Goal: Find specific page/section: Find specific page/section

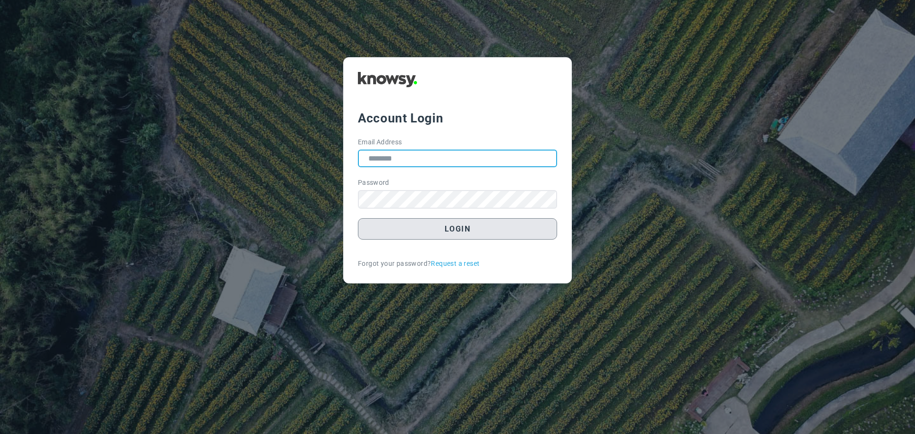
type input "**********"
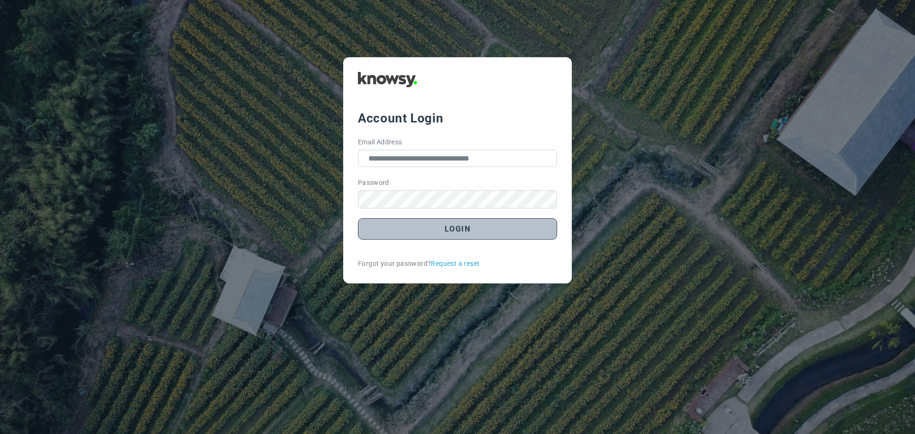
click at [463, 228] on button "Login" at bounding box center [457, 228] width 199 height 21
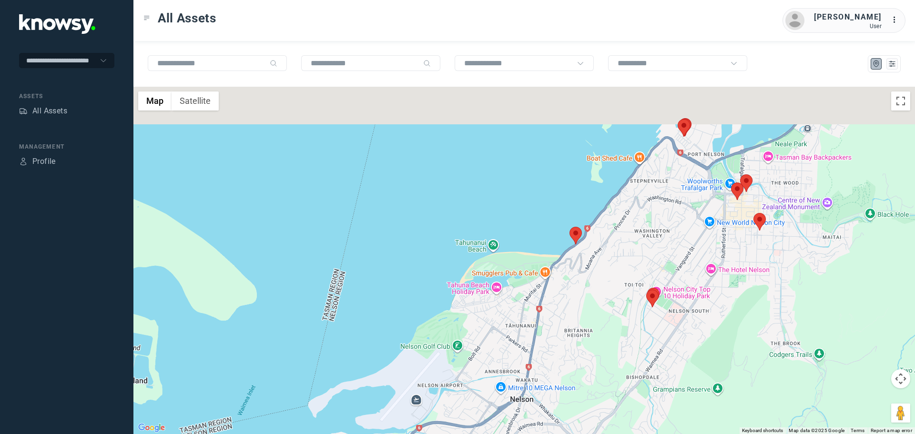
drag, startPoint x: 713, startPoint y: 109, endPoint x: 735, endPoint y: 235, distance: 128.7
click at [735, 235] on div at bounding box center [524, 260] width 782 height 347
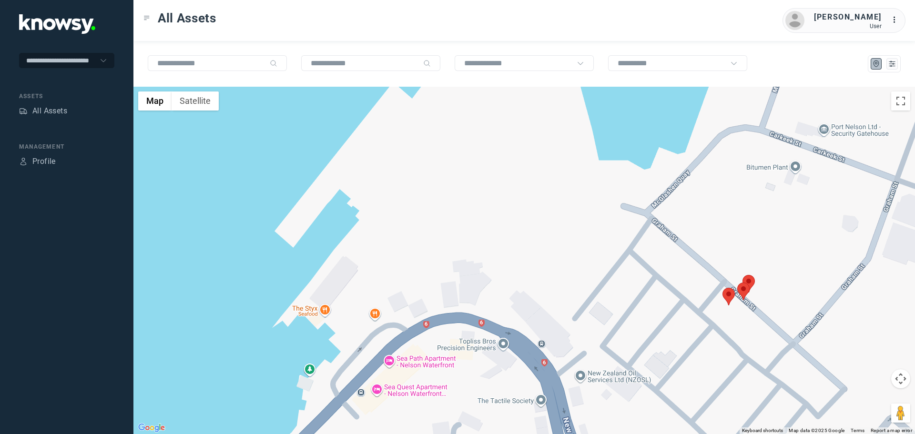
click at [743, 275] on area at bounding box center [743, 275] width 0 height 0
click at [773, 225] on button "Close" at bounding box center [770, 230] width 23 height 23
click at [737, 283] on area at bounding box center [737, 283] width 0 height 0
click at [770, 234] on button "Close" at bounding box center [766, 237] width 23 height 23
click at [723, 288] on area at bounding box center [723, 288] width 0 height 0
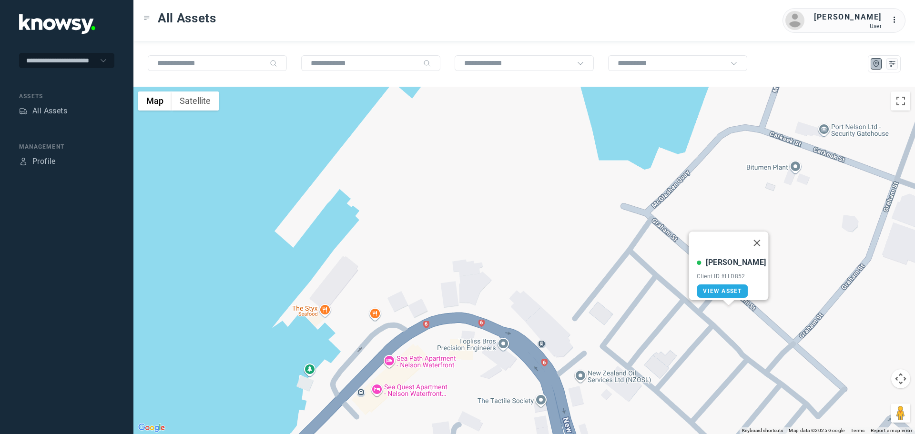
click at [752, 235] on button "Close" at bounding box center [757, 243] width 23 height 23
click at [743, 275] on area at bounding box center [743, 275] width 0 height 0
click at [776, 231] on button "Close" at bounding box center [770, 230] width 23 height 23
click at [737, 283] on area at bounding box center [737, 283] width 0 height 0
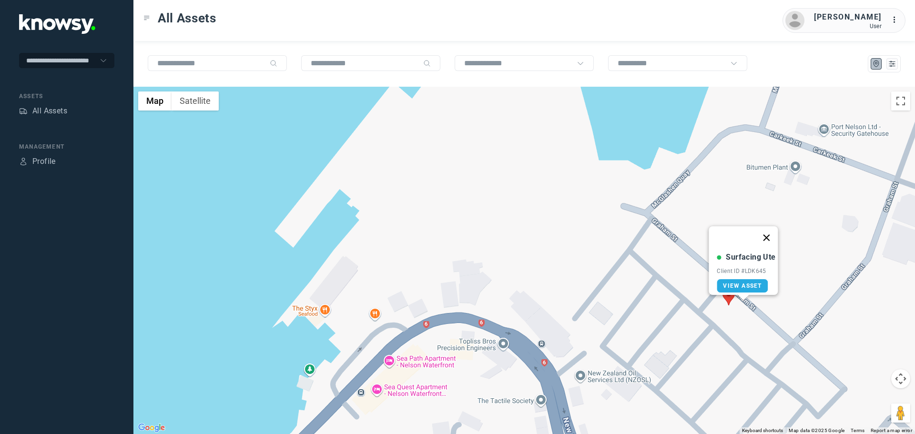
click at [772, 229] on button "Close" at bounding box center [766, 237] width 23 height 23
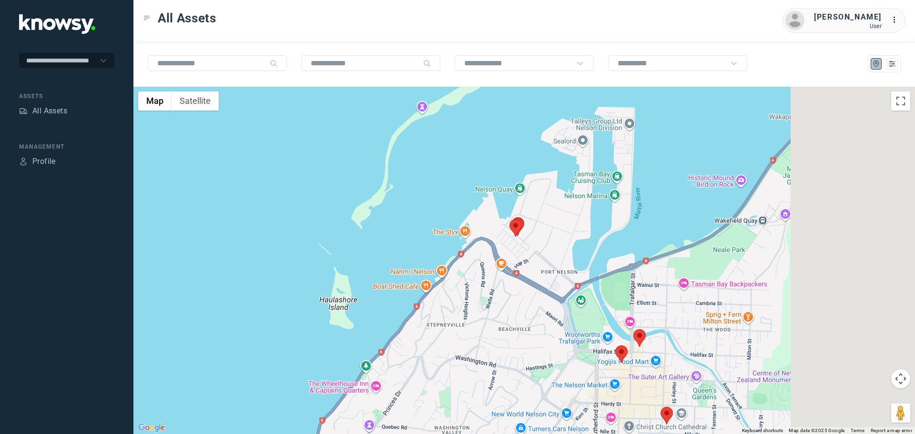
drag, startPoint x: 652, startPoint y: 272, endPoint x: 397, endPoint y: 232, distance: 257.7
click at [397, 232] on div at bounding box center [524, 260] width 782 height 347
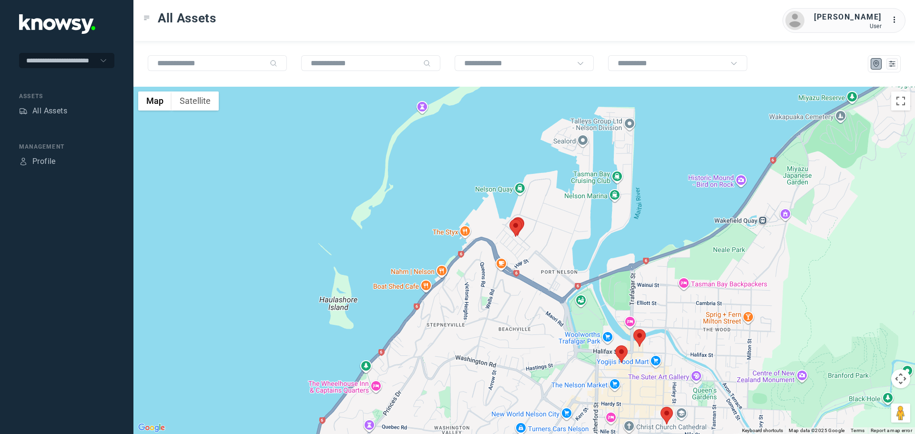
click at [633, 329] on area at bounding box center [633, 329] width 0 height 0
click at [664, 277] on button "Close" at bounding box center [668, 284] width 23 height 23
click at [615, 346] on area at bounding box center [615, 346] width 0 height 0
click at [646, 293] on button "Close" at bounding box center [650, 300] width 23 height 23
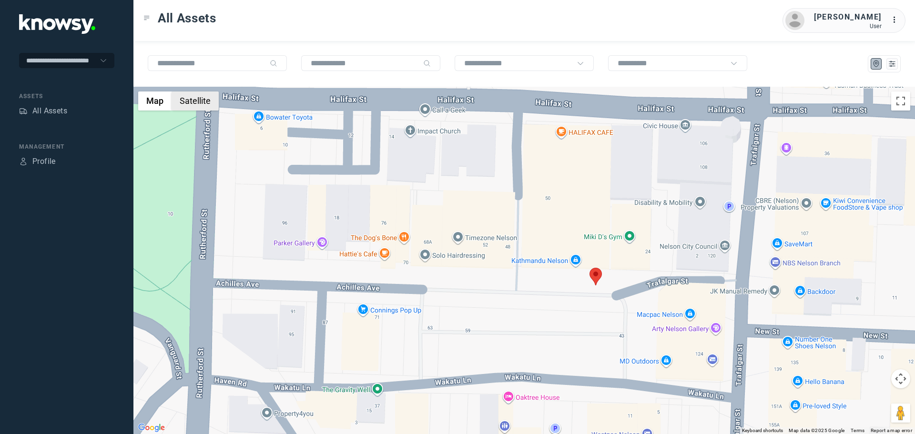
click at [197, 100] on button "Satellite" at bounding box center [195, 101] width 47 height 19
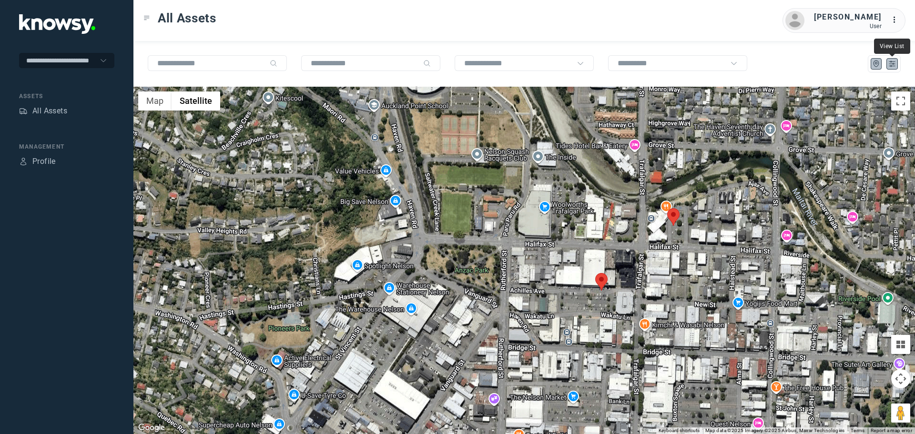
click at [896, 64] on icon "List" at bounding box center [892, 64] width 9 height 9
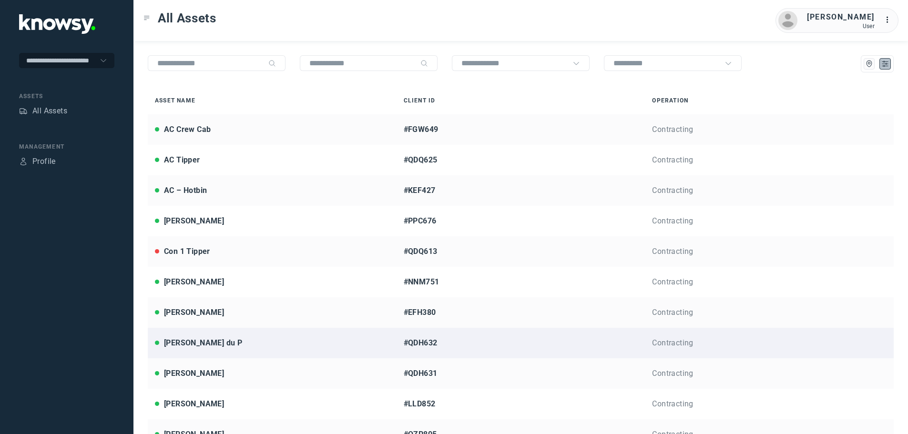
click at [199, 342] on div "[PERSON_NAME] du P" at bounding box center [203, 342] width 78 height 11
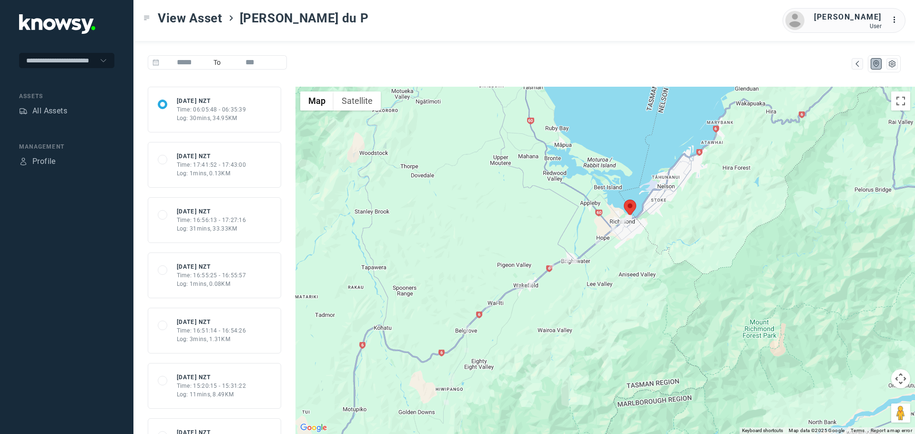
drag, startPoint x: 700, startPoint y: 192, endPoint x: 631, endPoint y: 244, distance: 86.7
click at [628, 246] on div at bounding box center [605, 260] width 620 height 347
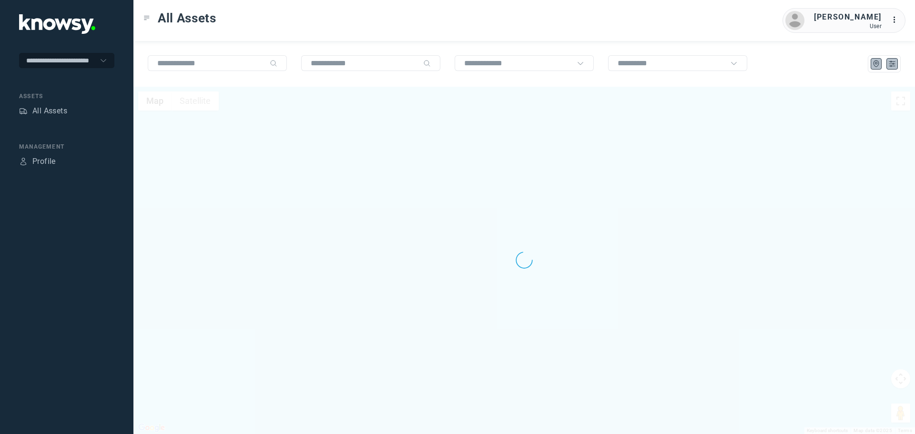
click at [891, 63] on icon "List" at bounding box center [892, 64] width 9 height 9
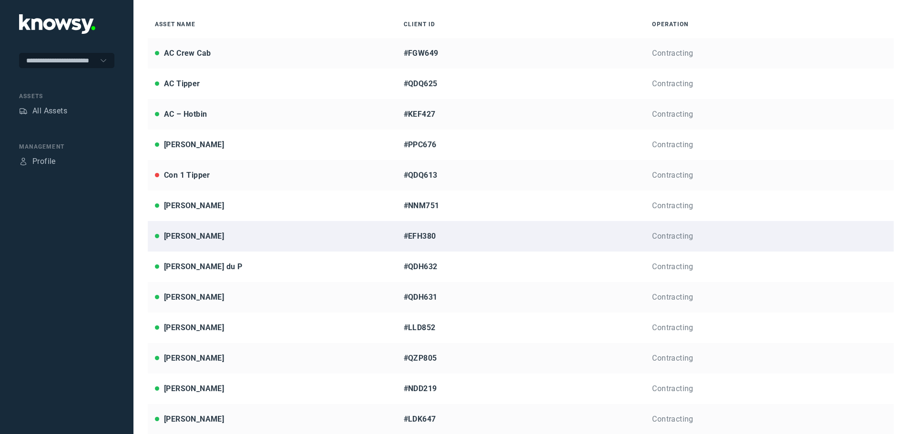
scroll to position [143, 0]
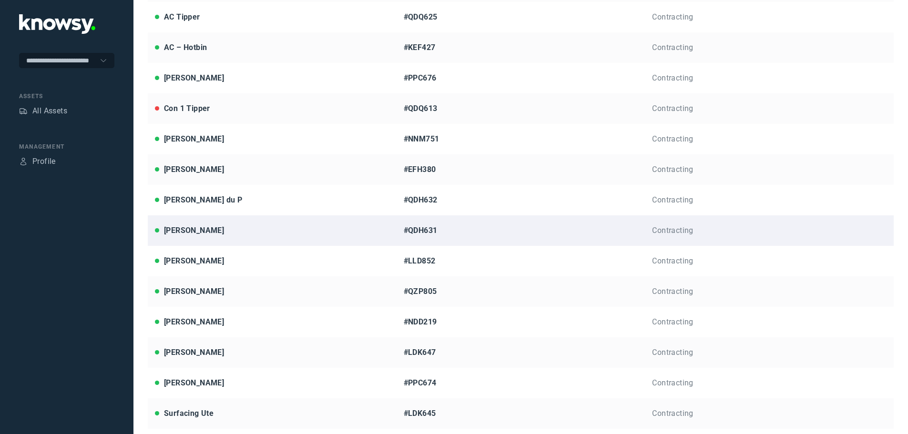
click at [185, 230] on div "[PERSON_NAME]" at bounding box center [194, 230] width 60 height 11
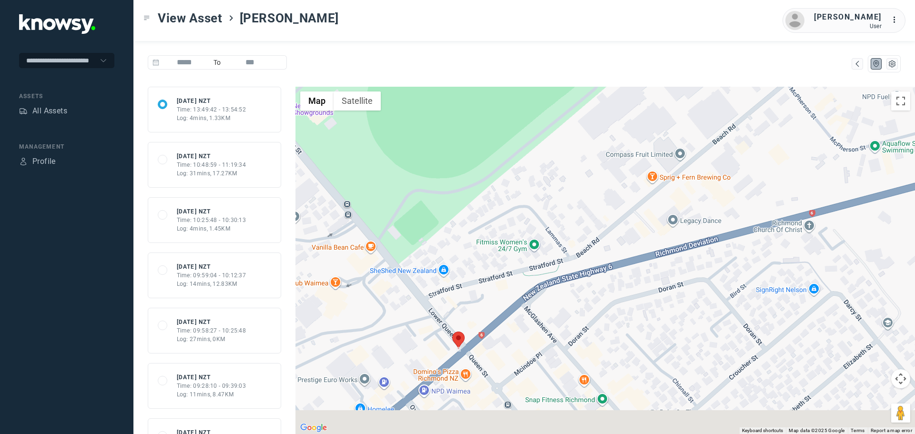
drag, startPoint x: 518, startPoint y: 378, endPoint x: 514, endPoint y: 301, distance: 76.8
click at [514, 301] on div at bounding box center [605, 260] width 620 height 347
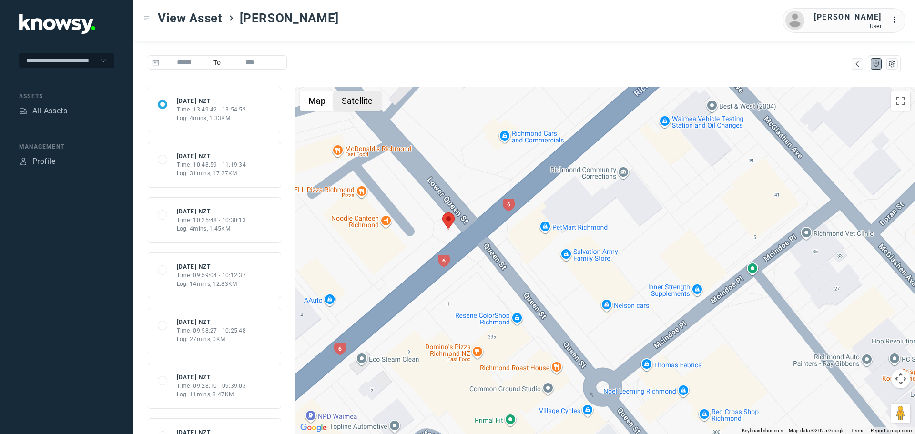
click at [362, 100] on button "Satellite" at bounding box center [357, 101] width 47 height 19
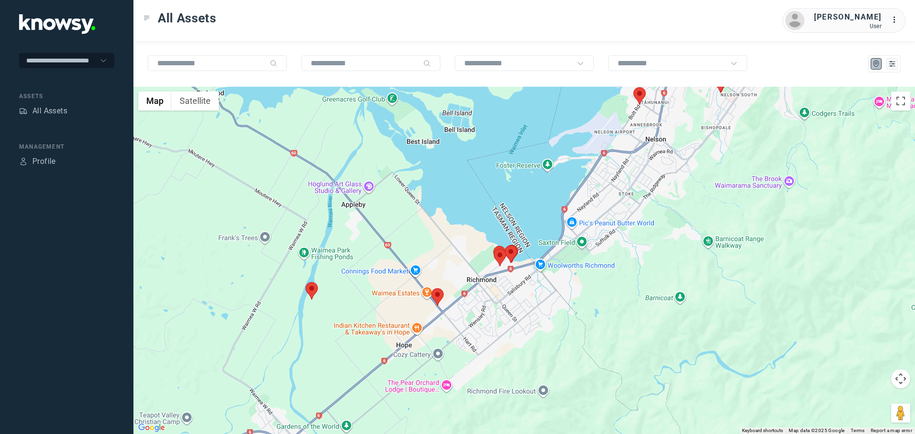
drag, startPoint x: 504, startPoint y: 385, endPoint x: 524, endPoint y: 280, distance: 106.3
click at [524, 280] on div at bounding box center [524, 260] width 782 height 347
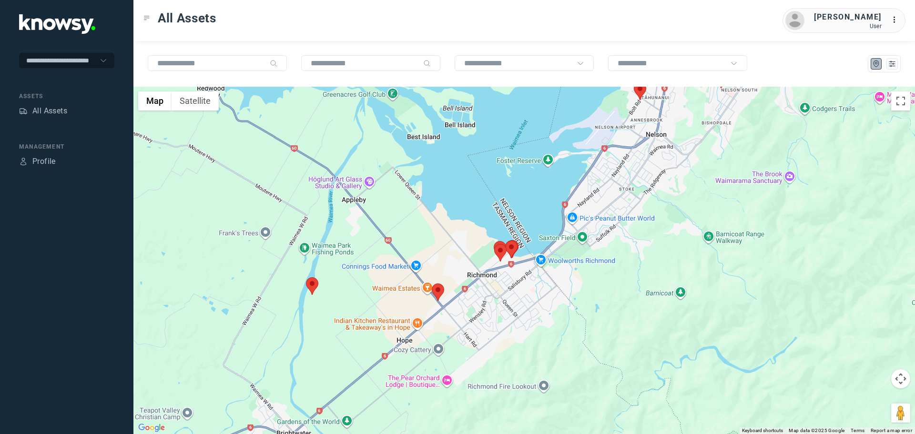
click at [432, 284] on area at bounding box center [432, 284] width 0 height 0
click at [463, 231] on button "Close" at bounding box center [466, 238] width 23 height 23
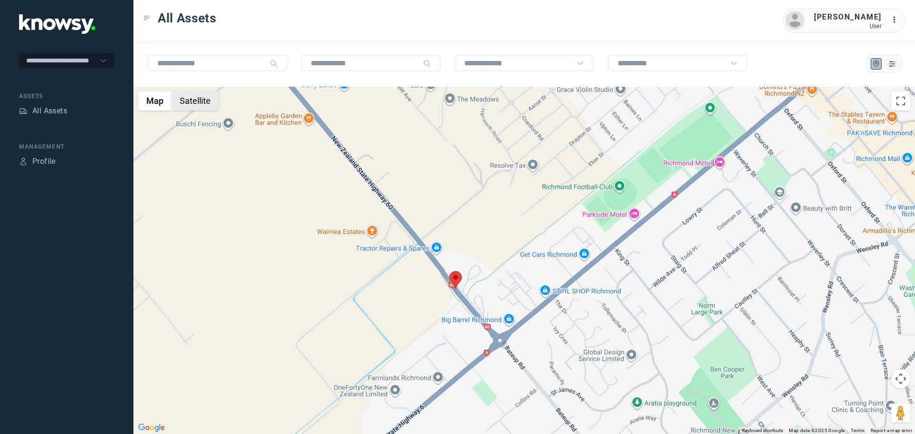
click at [205, 101] on button "Satellite" at bounding box center [195, 101] width 47 height 19
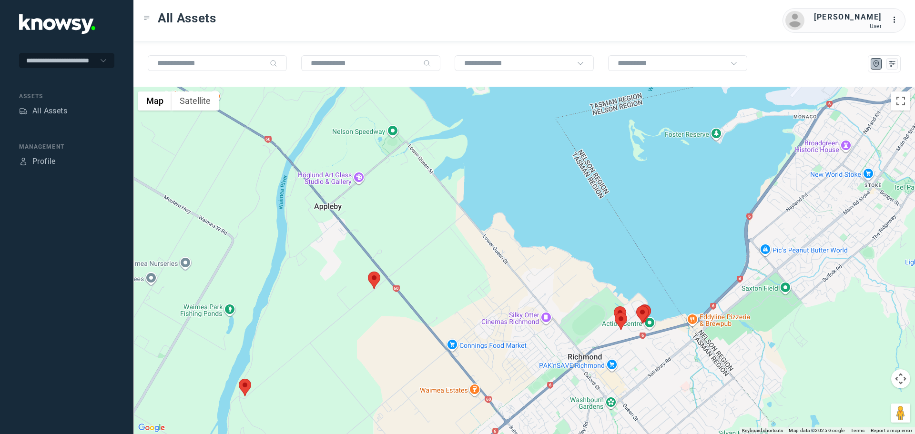
drag, startPoint x: 392, startPoint y: 341, endPoint x: 452, endPoint y: 264, distance: 98.2
click at [452, 264] on div at bounding box center [524, 260] width 782 height 347
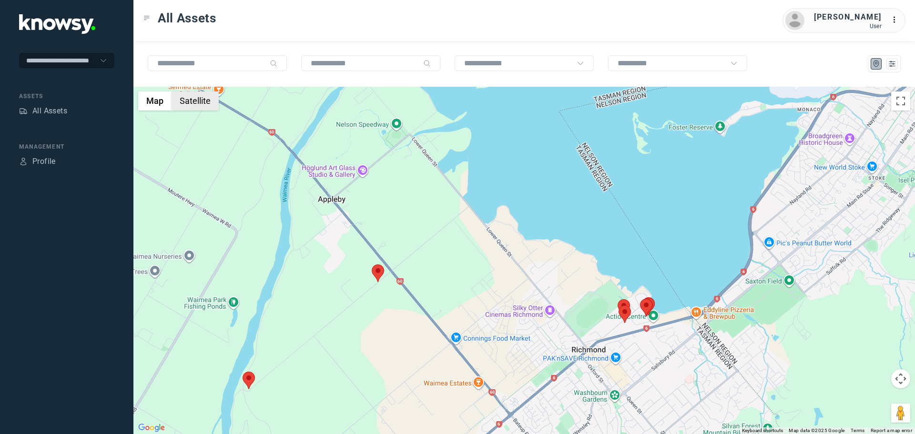
click at [200, 101] on button "Satellite" at bounding box center [195, 101] width 47 height 19
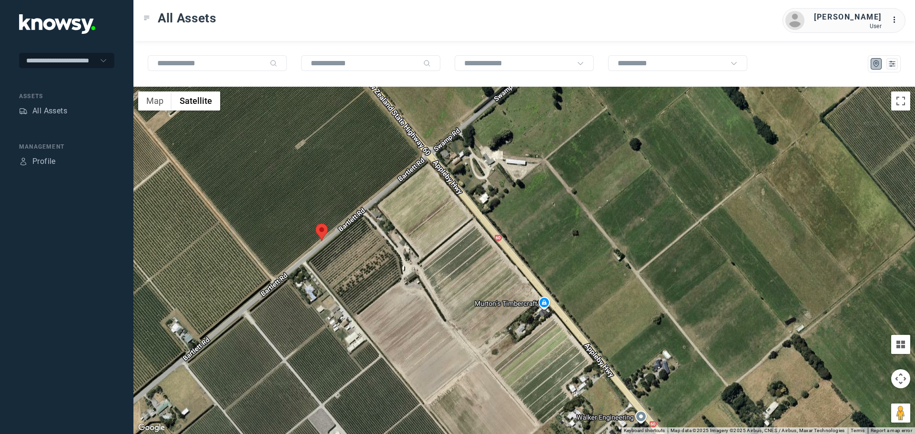
click at [316, 224] on area at bounding box center [316, 224] width 0 height 0
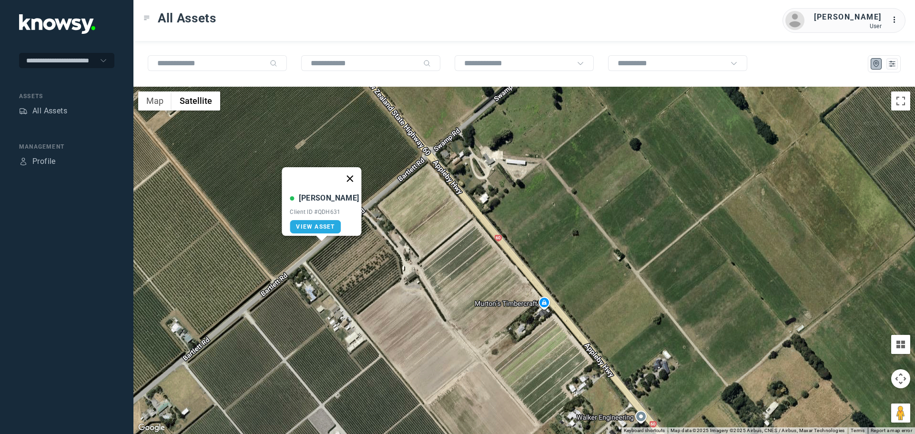
click at [343, 167] on button "Close" at bounding box center [350, 178] width 23 height 23
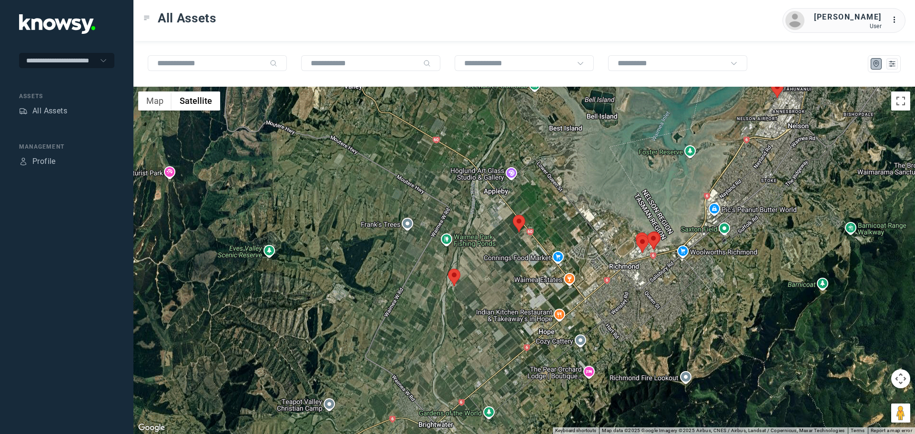
drag, startPoint x: 766, startPoint y: 185, endPoint x: 671, endPoint y: 251, distance: 115.8
click at [671, 251] on div "To navigate, press the arrow keys." at bounding box center [524, 260] width 782 height 347
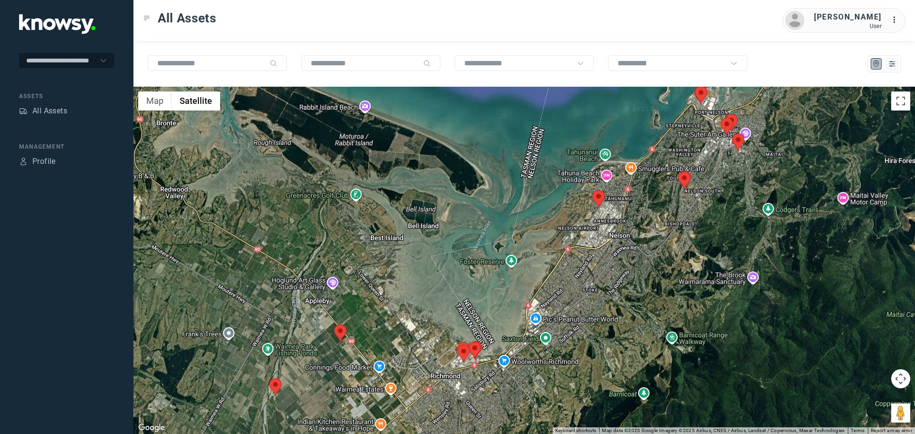
drag, startPoint x: 698, startPoint y: 165, endPoint x: 581, endPoint y: 216, distance: 127.9
click at [584, 216] on div at bounding box center [524, 260] width 782 height 347
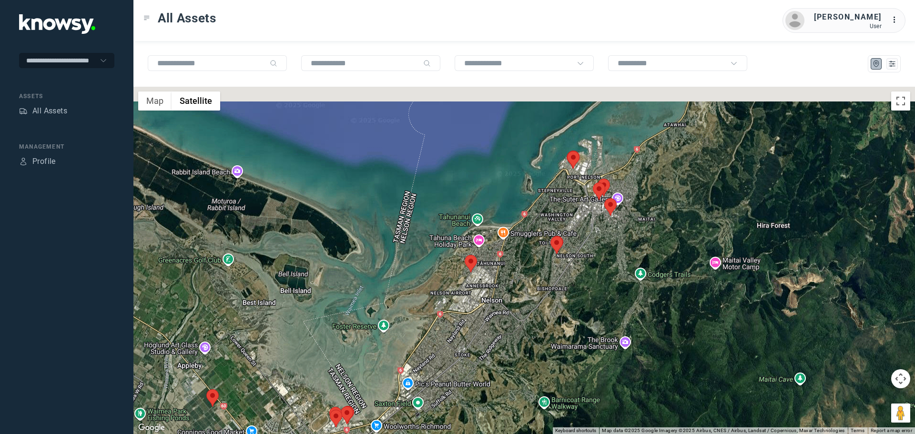
drag, startPoint x: 578, startPoint y: 189, endPoint x: 570, endPoint y: 201, distance: 14.3
click at [570, 201] on div at bounding box center [524, 260] width 782 height 347
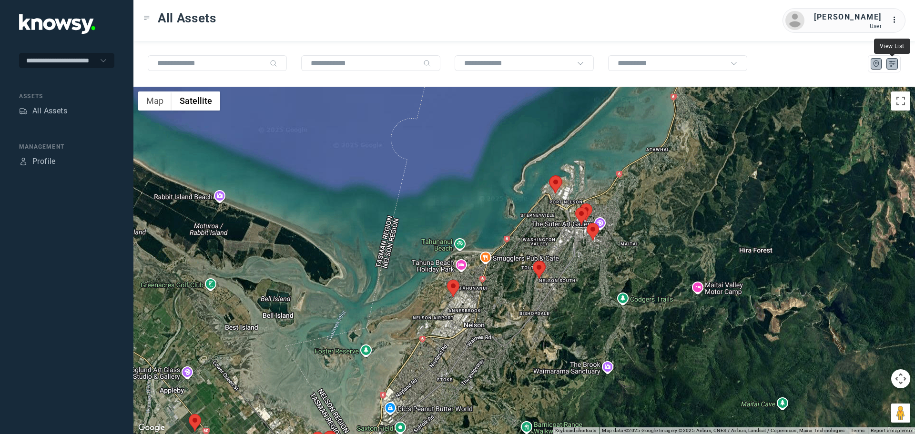
click at [893, 65] on icon "List" at bounding box center [892, 64] width 9 height 9
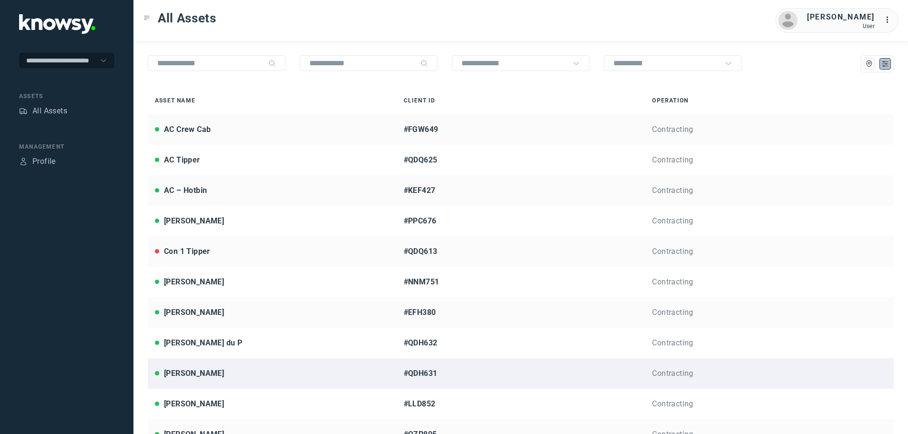
click at [187, 374] on div "Jason R" at bounding box center [194, 373] width 60 height 11
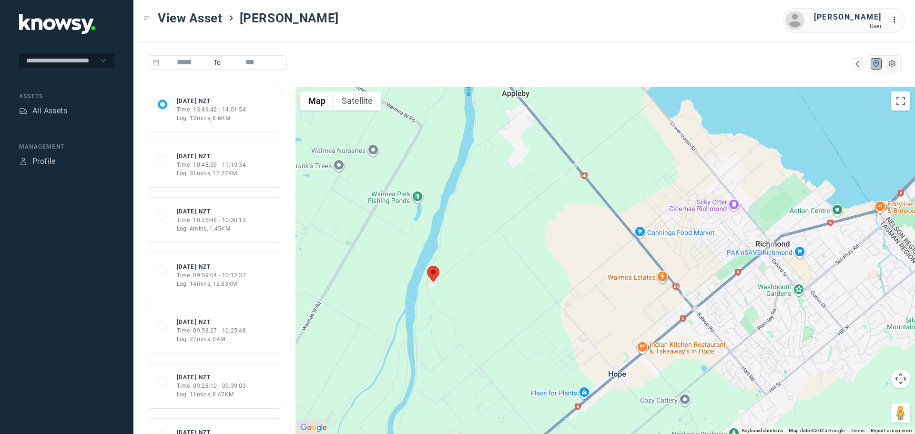
drag, startPoint x: 458, startPoint y: 295, endPoint x: 515, endPoint y: 236, distance: 81.6
click at [515, 236] on div at bounding box center [605, 260] width 620 height 347
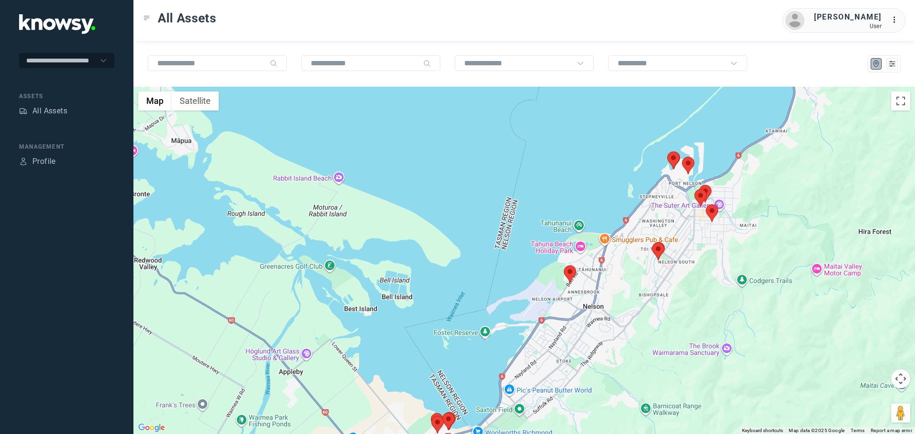
drag, startPoint x: 723, startPoint y: 121, endPoint x: 674, endPoint y: 185, distance: 80.6
click at [678, 182] on div at bounding box center [524, 260] width 782 height 347
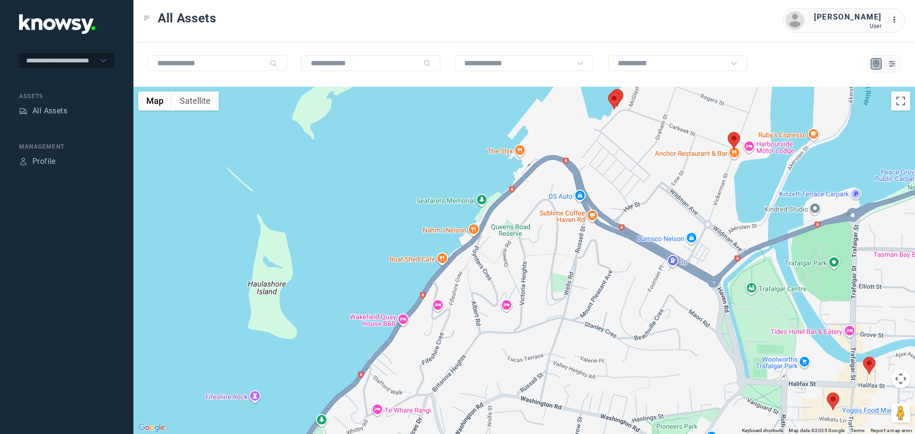
click at [728, 132] on area at bounding box center [728, 132] width 0 height 0
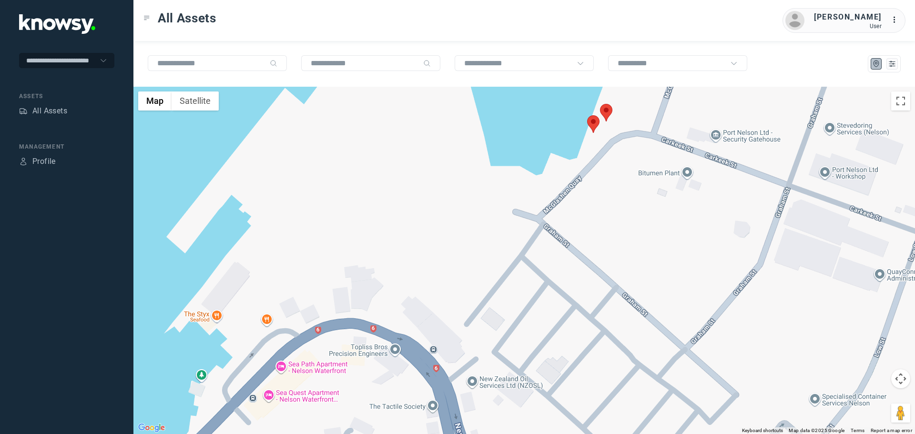
click at [600, 104] on area at bounding box center [600, 104] width 0 height 0
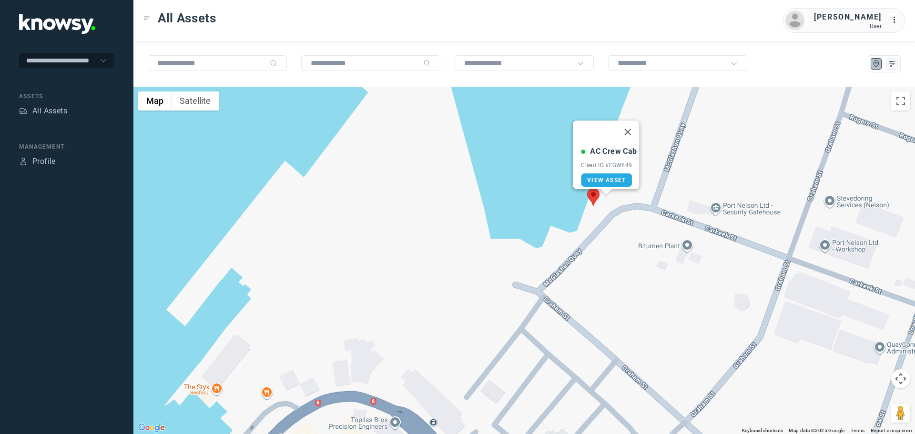
click at [587, 188] on area at bounding box center [587, 188] width 0 height 0
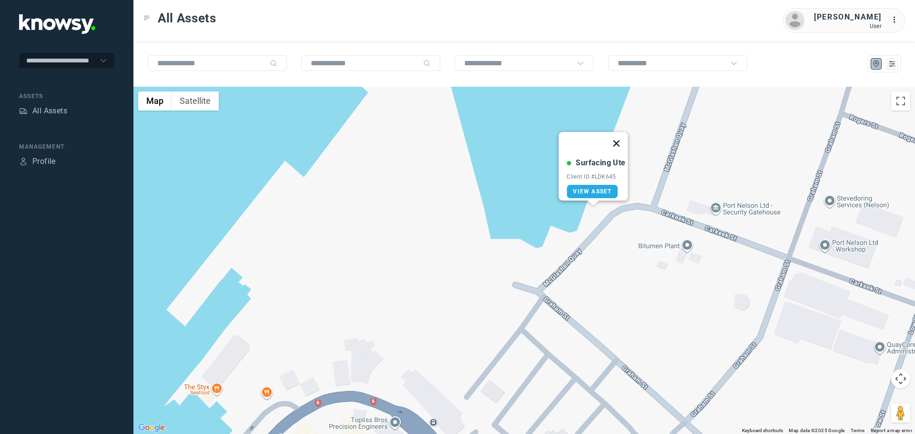
click at [620, 132] on button "Close" at bounding box center [616, 143] width 23 height 23
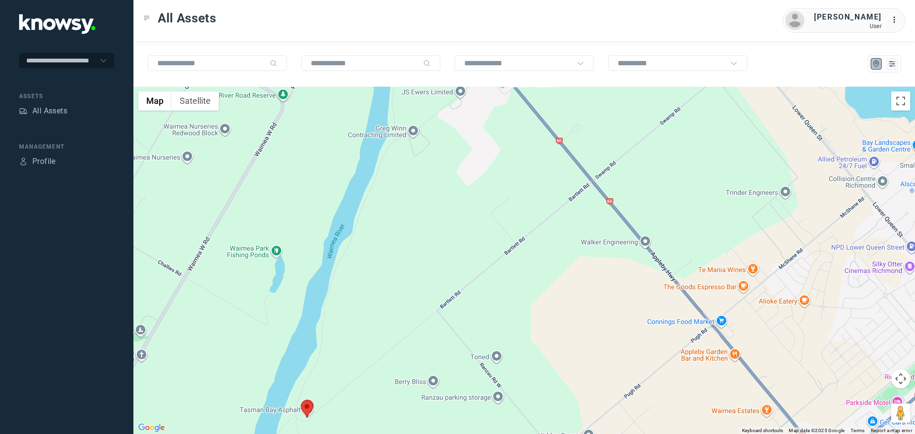
drag, startPoint x: 337, startPoint y: 408, endPoint x: 364, endPoint y: 326, distance: 86.7
click at [364, 327] on div at bounding box center [524, 260] width 782 height 347
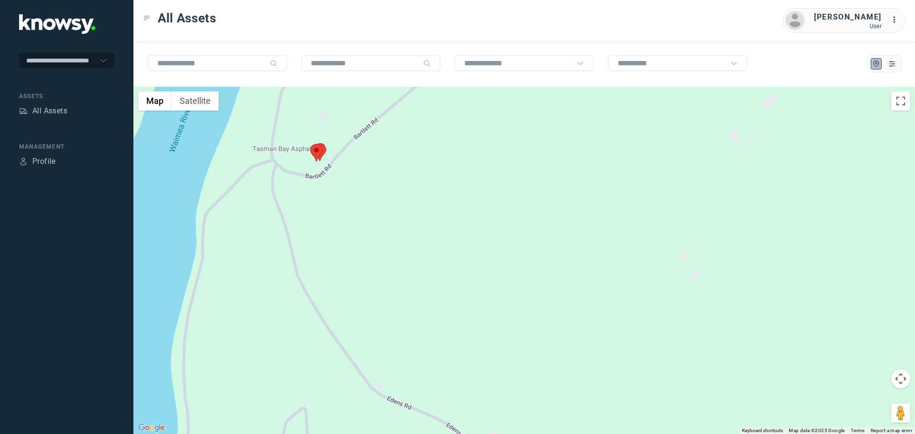
drag, startPoint x: 333, startPoint y: 191, endPoint x: 362, endPoint y: 286, distance: 99.5
click at [362, 286] on div at bounding box center [524, 260] width 782 height 347
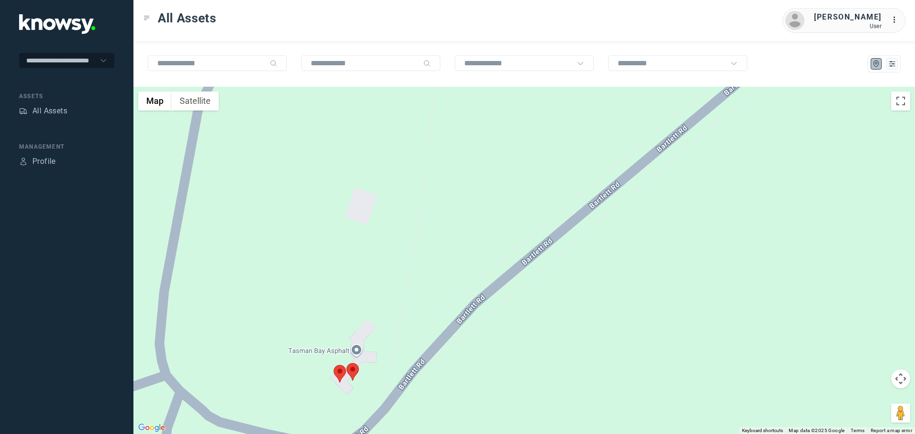
click at [346, 363] on area at bounding box center [346, 363] width 0 height 0
click at [376, 312] on button "Close" at bounding box center [381, 318] width 23 height 23
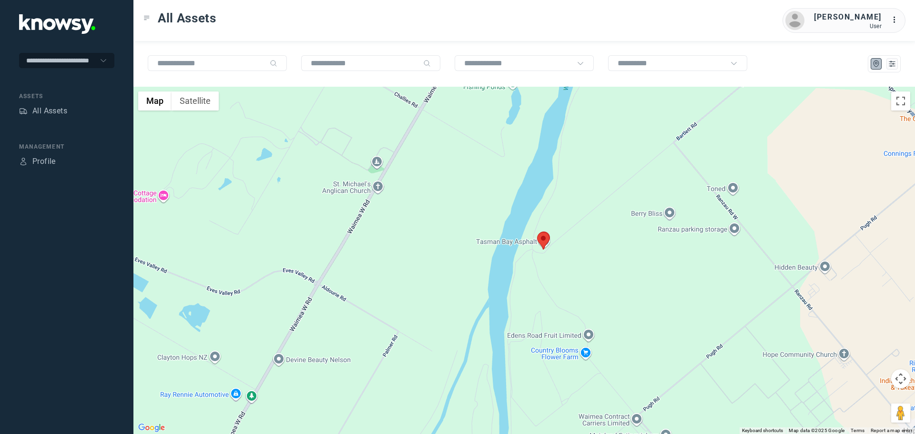
drag, startPoint x: 709, startPoint y: 271, endPoint x: 360, endPoint y: 283, distance: 349.1
click at [360, 283] on div "To navigate, press the arrow keys." at bounding box center [524, 260] width 782 height 347
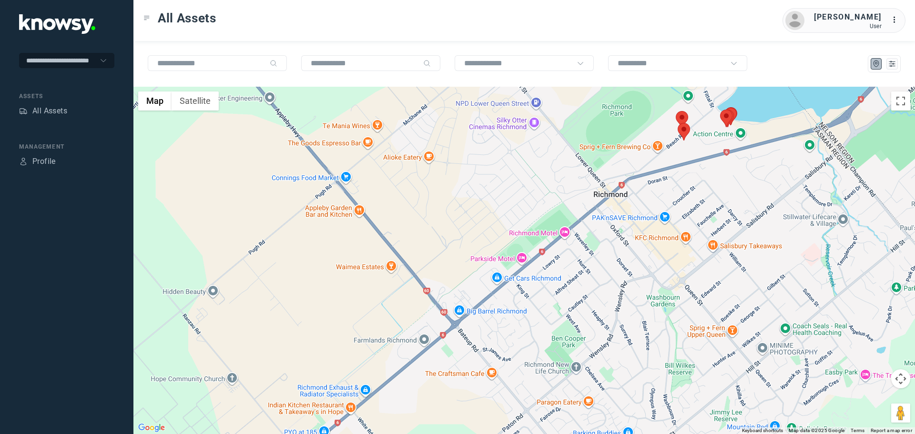
drag, startPoint x: 476, startPoint y: 171, endPoint x: 423, endPoint y: 297, distance: 136.8
click at [425, 296] on div at bounding box center [524, 260] width 782 height 347
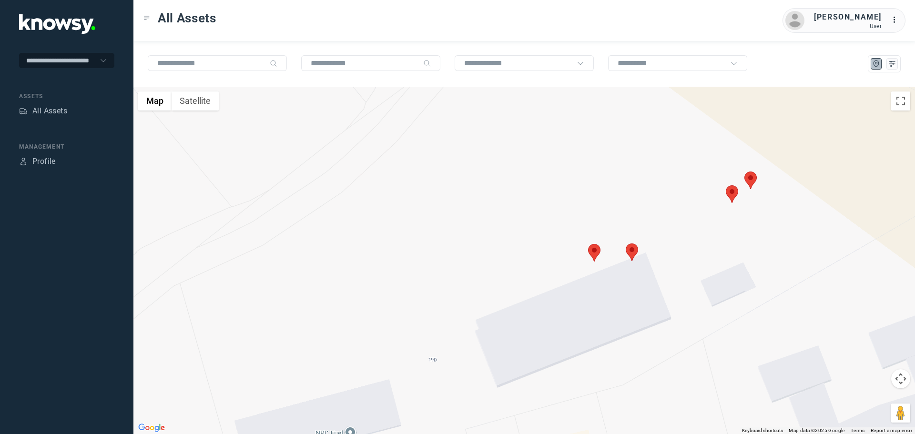
click at [588, 244] on area at bounding box center [588, 244] width 0 height 0
click at [626, 244] on area at bounding box center [626, 244] width 0 height 0
click at [726, 185] on area at bounding box center [726, 185] width 0 height 0
click at [808, 282] on div "AC Tipper Client ID #QDQ625 View Asset" at bounding box center [524, 260] width 782 height 347
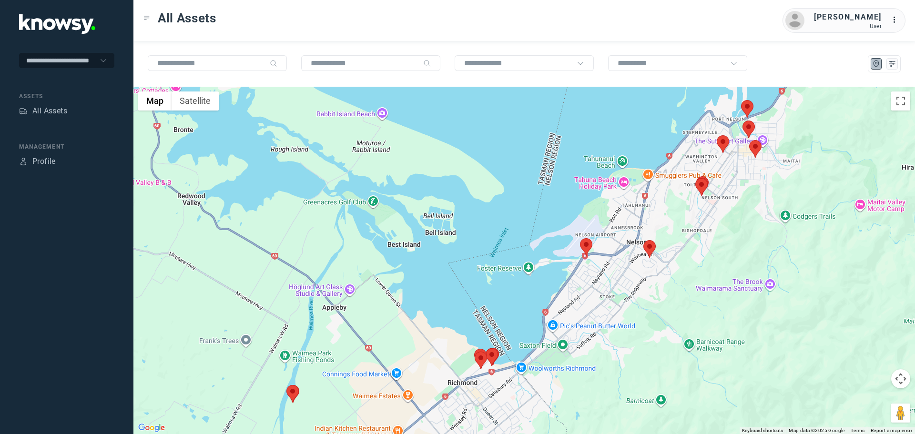
click at [643, 240] on area at bounding box center [643, 240] width 0 height 0
drag, startPoint x: 679, startPoint y: 184, endPoint x: 672, endPoint y: 189, distance: 8.6
click at [676, 187] on button "Close" at bounding box center [678, 195] width 23 height 23
click at [580, 238] on area at bounding box center [580, 238] width 0 height 0
click at [614, 188] on button "Close" at bounding box center [608, 193] width 23 height 23
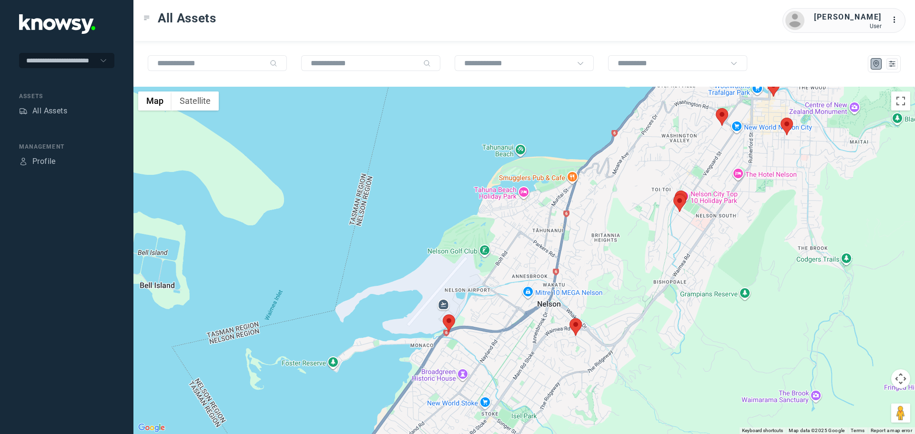
click at [716, 108] on area at bounding box center [716, 108] width 0 height 0
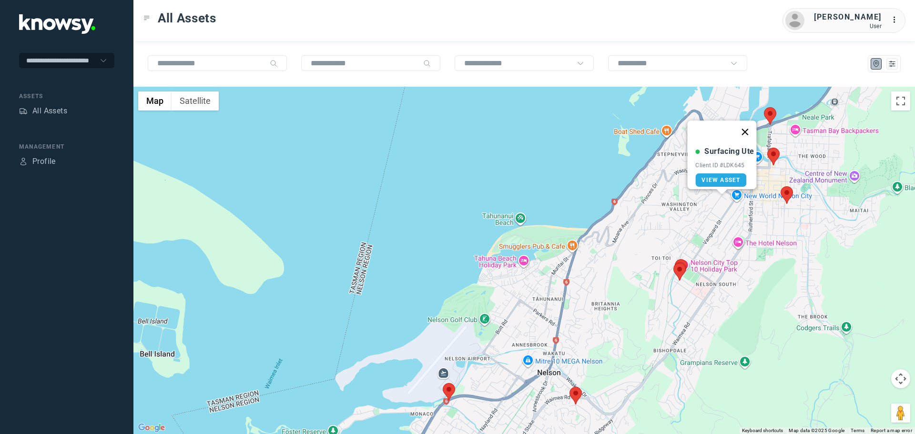
click at [750, 125] on button "Close" at bounding box center [745, 132] width 23 height 23
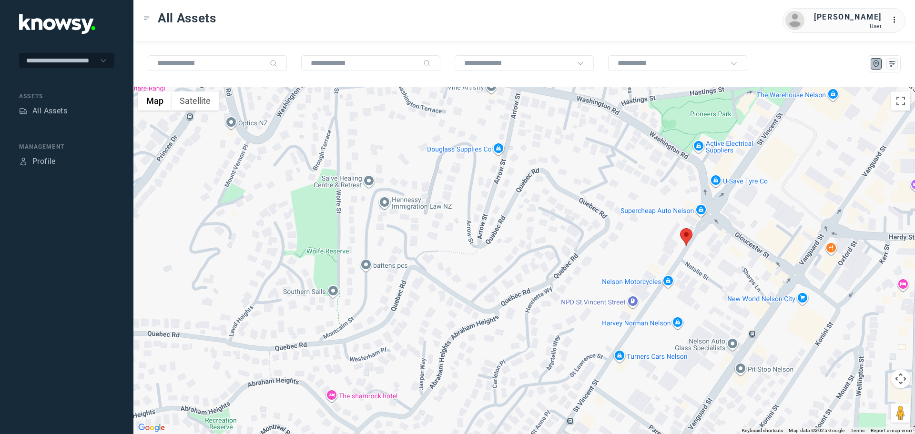
drag, startPoint x: 773, startPoint y: 167, endPoint x: 730, endPoint y: 262, distance: 103.9
click at [730, 262] on div at bounding box center [524, 260] width 782 height 347
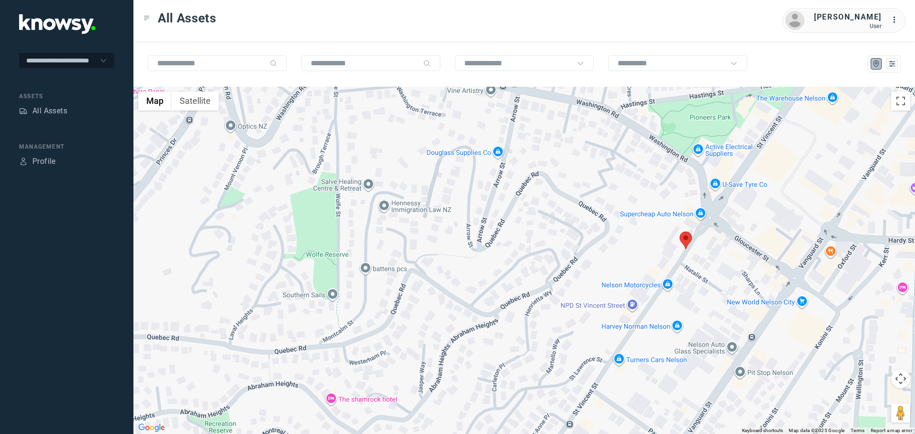
drag, startPoint x: 716, startPoint y: 263, endPoint x: 703, endPoint y: 288, distance: 28.6
click at [703, 288] on div at bounding box center [524, 260] width 782 height 347
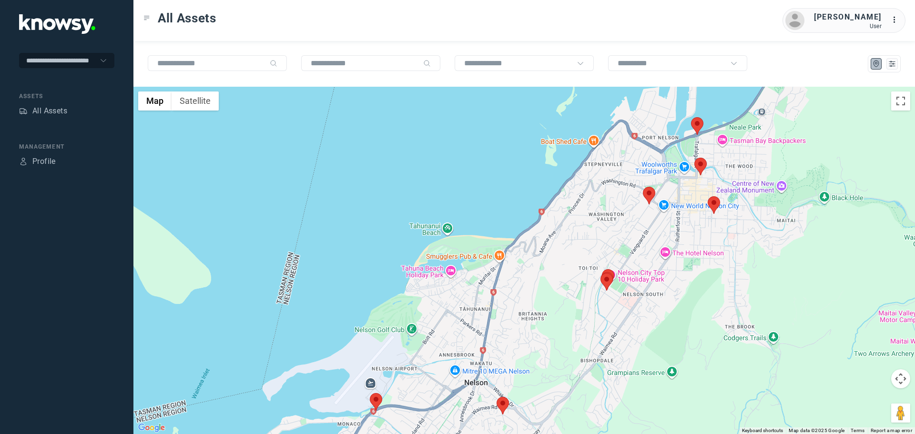
drag, startPoint x: 555, startPoint y: 285, endPoint x: 592, endPoint y: 214, distance: 79.9
click at [591, 215] on div at bounding box center [524, 260] width 782 height 347
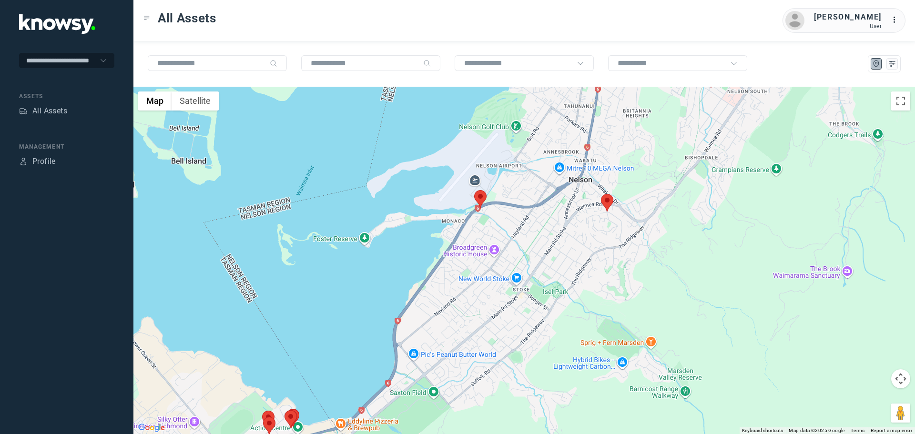
drag, startPoint x: 525, startPoint y: 214, endPoint x: 550, endPoint y: 266, distance: 58.2
click at [550, 266] on div at bounding box center [524, 260] width 782 height 347
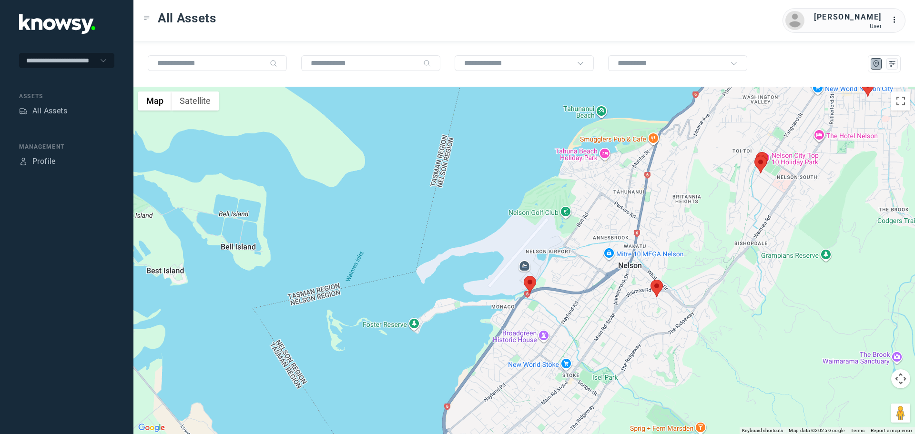
click at [651, 280] on area at bounding box center [651, 280] width 0 height 0
click at [682, 227] on button "Close" at bounding box center [685, 235] width 23 height 23
click at [524, 276] on area at bounding box center [524, 276] width 0 height 0
click at [554, 224] on button "Close" at bounding box center [551, 231] width 23 height 23
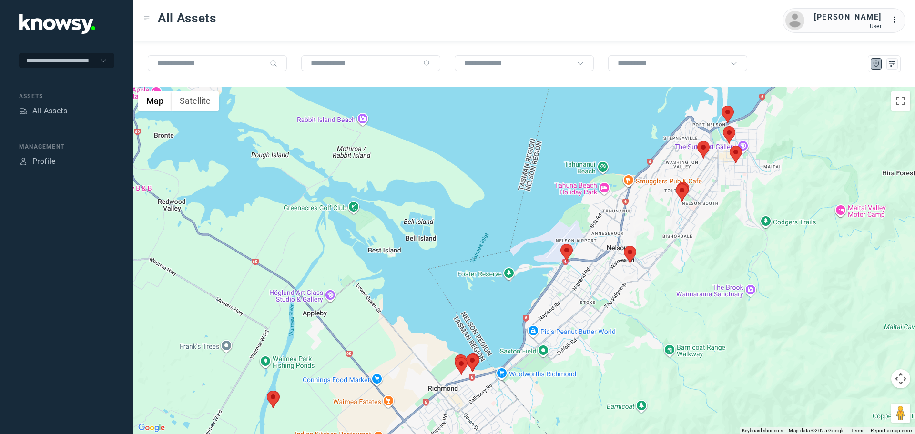
drag, startPoint x: 587, startPoint y: 306, endPoint x: 593, endPoint y: 245, distance: 61.3
click at [593, 245] on div "To navigate, press the arrow keys." at bounding box center [524, 260] width 782 height 347
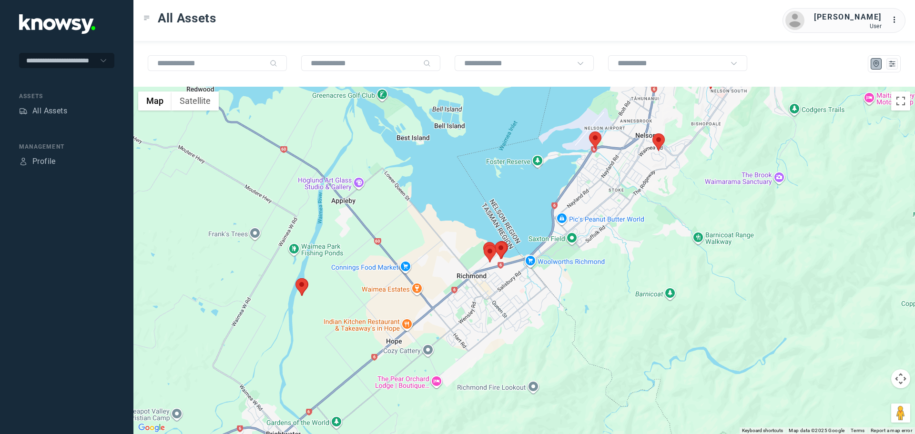
drag, startPoint x: 521, startPoint y: 265, endPoint x: 562, endPoint y: 245, distance: 45.8
click at [562, 245] on div at bounding box center [524, 260] width 782 height 347
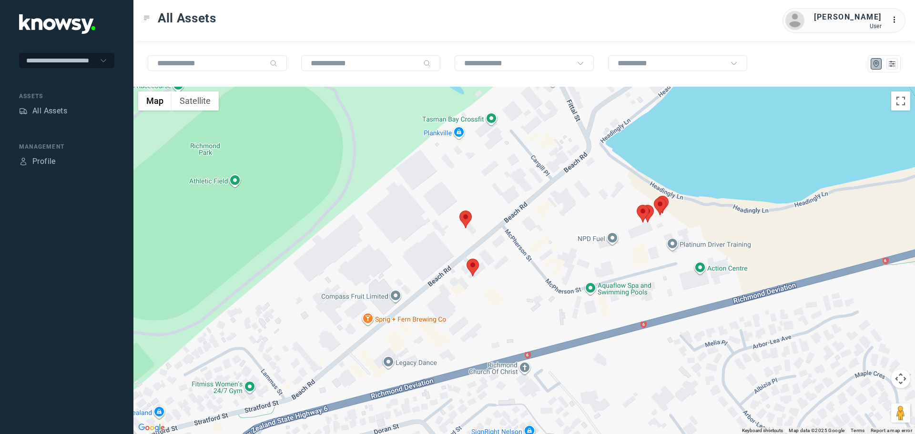
click at [459, 211] on area at bounding box center [459, 211] width 0 height 0
click at [492, 159] on button "Close" at bounding box center [487, 165] width 23 height 23
click at [467, 259] on area at bounding box center [467, 259] width 0 height 0
click at [498, 207] on button "Close" at bounding box center [501, 214] width 23 height 23
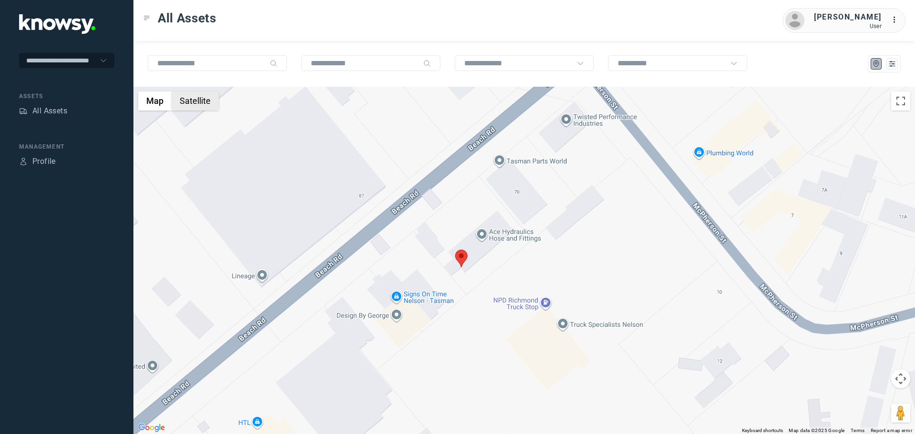
click at [193, 103] on button "Satellite" at bounding box center [195, 101] width 47 height 19
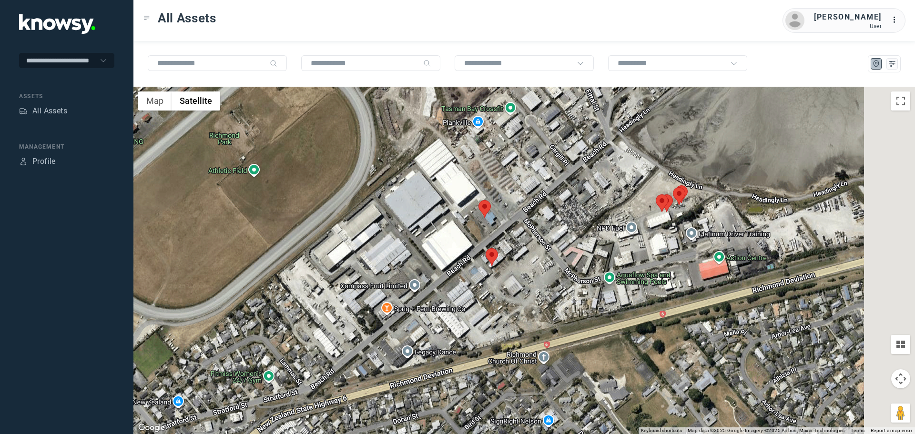
drag, startPoint x: 689, startPoint y: 234, endPoint x: 550, endPoint y: 256, distance: 141.4
click at [550, 256] on div at bounding box center [524, 260] width 782 height 347
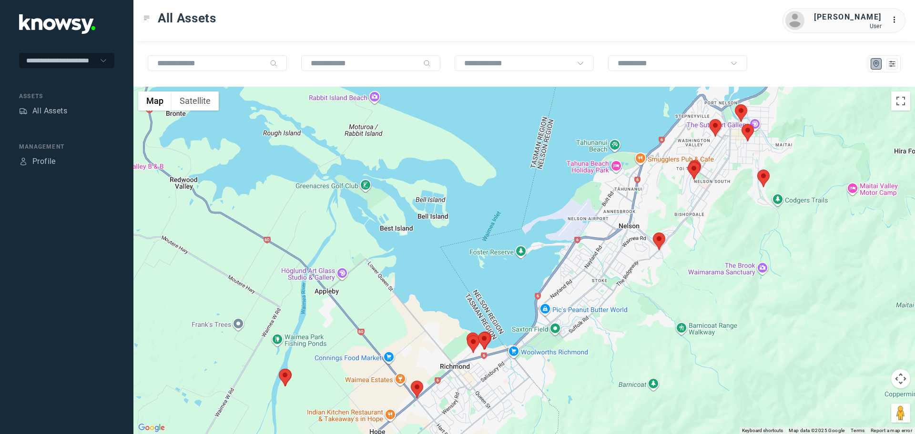
click at [653, 233] on area at bounding box center [653, 233] width 0 height 0
click at [683, 182] on button "Close" at bounding box center [687, 187] width 23 height 23
click at [411, 381] on area at bounding box center [411, 381] width 0 height 0
click at [442, 330] on button "Close" at bounding box center [439, 336] width 23 height 23
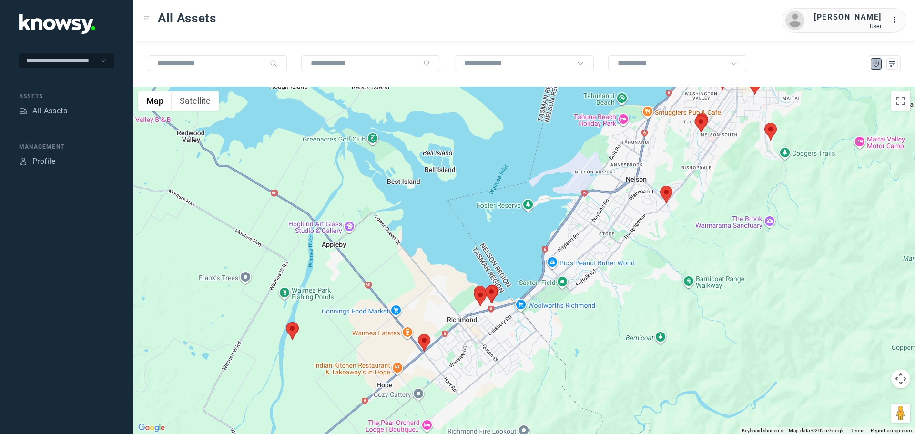
drag, startPoint x: 498, startPoint y: 365, endPoint x: 509, endPoint y: 308, distance: 57.8
click at [509, 308] on div at bounding box center [524, 260] width 782 height 347
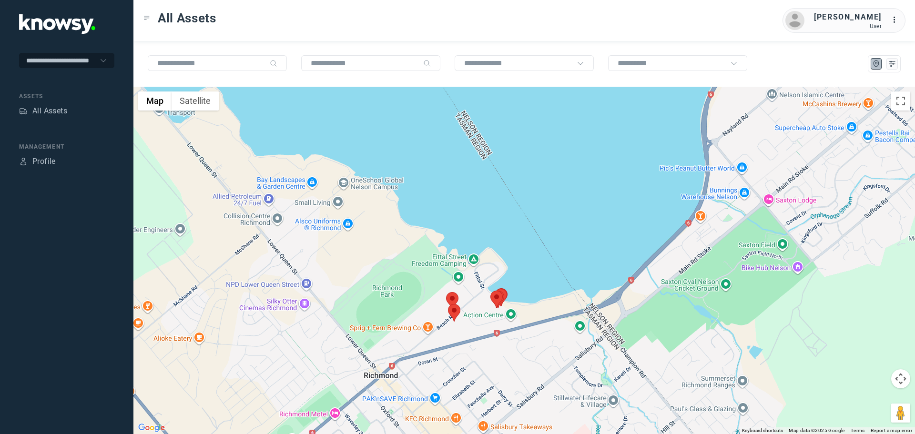
click at [446, 292] on area at bounding box center [446, 292] width 0 height 0
click at [448, 304] on area at bounding box center [448, 304] width 0 height 0
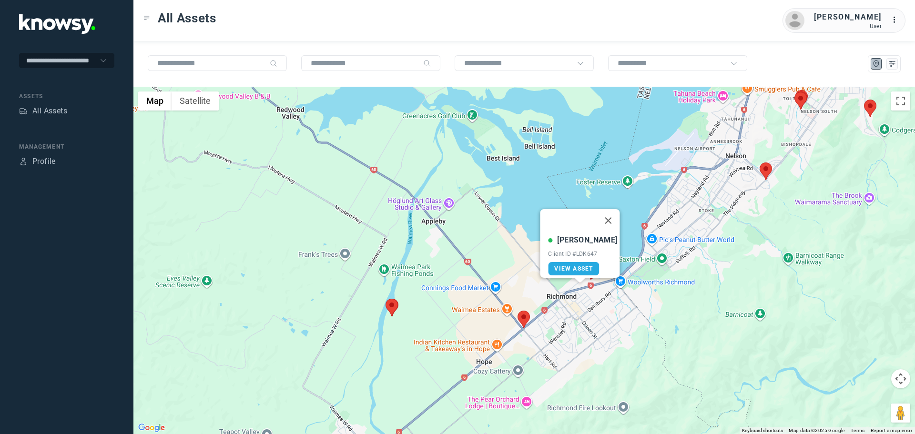
drag, startPoint x: 757, startPoint y: 239, endPoint x: 612, endPoint y: 283, distance: 150.8
click at [612, 283] on div "Lorne T Client ID #LDK647 View Asset" at bounding box center [524, 260] width 782 height 347
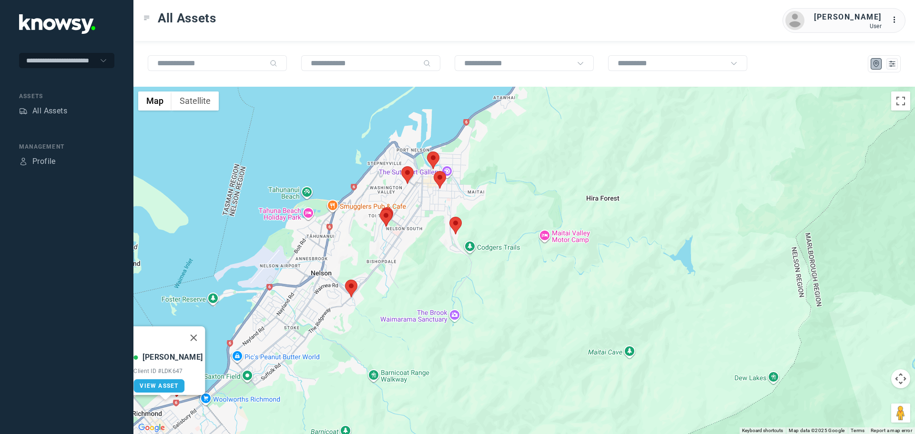
click at [461, 224] on img at bounding box center [455, 226] width 12 height 18
click at [449, 217] on area at bounding box center [449, 217] width 0 height 0
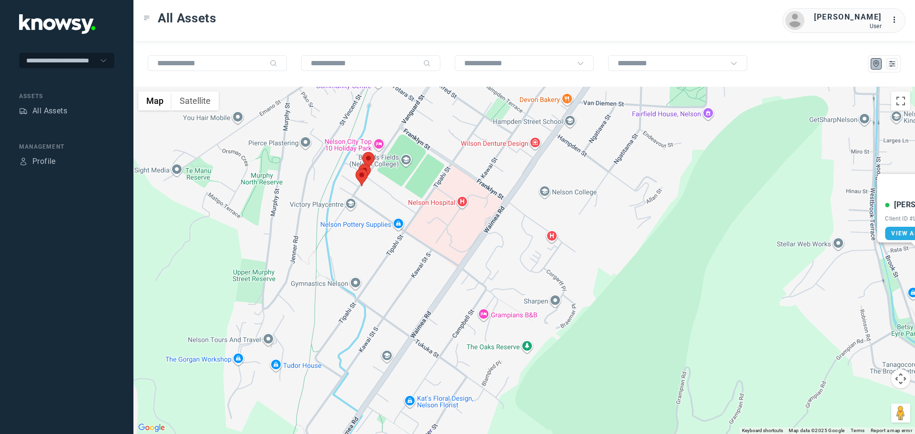
click at [362, 152] on area at bounding box center [362, 152] width 0 height 0
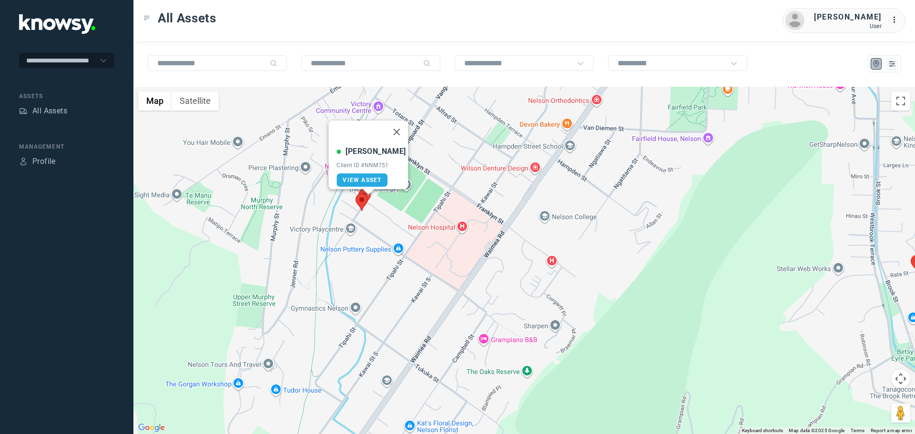
click at [367, 196] on img at bounding box center [362, 203] width 12 height 18
click at [356, 194] on area at bounding box center [356, 194] width 0 height 0
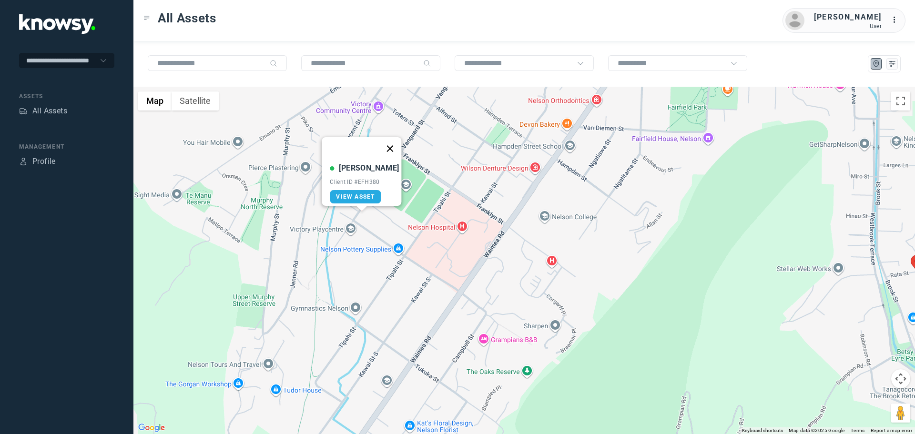
click at [387, 144] on button "Close" at bounding box center [390, 148] width 23 height 23
click at [358, 189] on area at bounding box center [358, 189] width 0 height 0
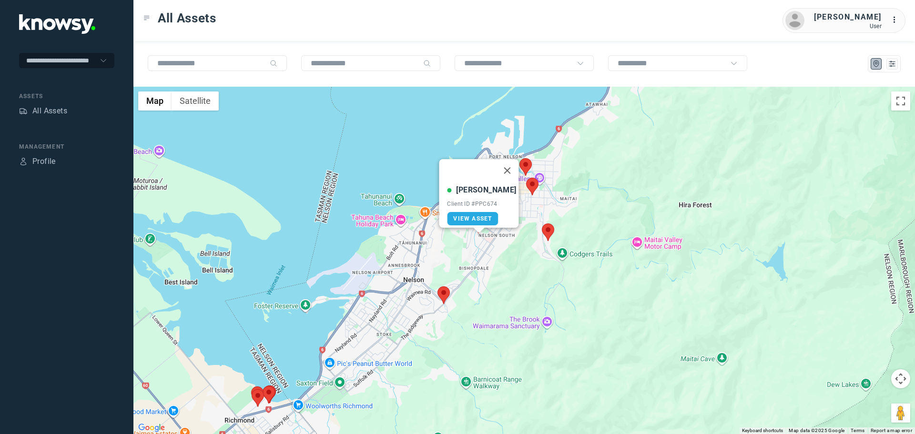
click at [526, 178] on area at bounding box center [526, 178] width 0 height 0
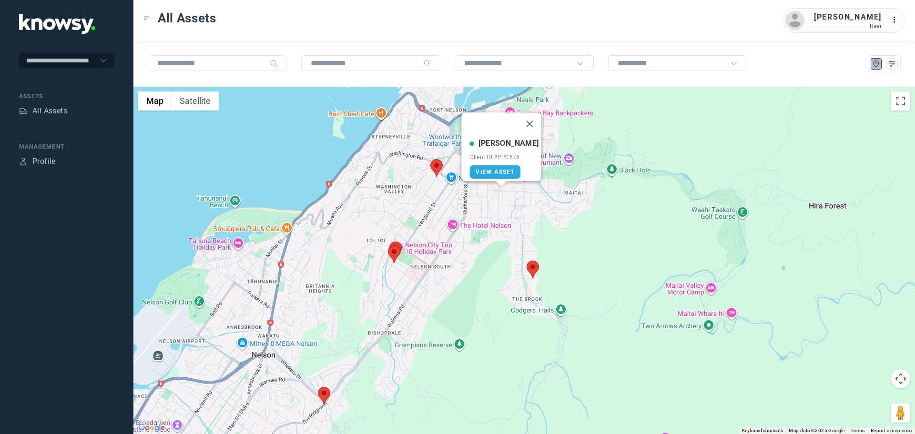
click at [430, 159] on area at bounding box center [430, 159] width 0 height 0
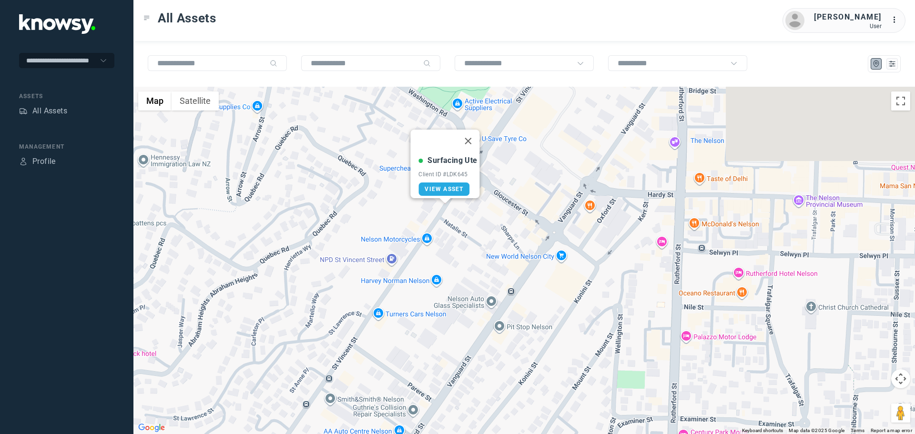
drag, startPoint x: 346, startPoint y: 124, endPoint x: 482, endPoint y: 243, distance: 180.4
click at [482, 243] on div "Surfacing Ute Client ID #LDK645 View Asset" at bounding box center [524, 260] width 782 height 347
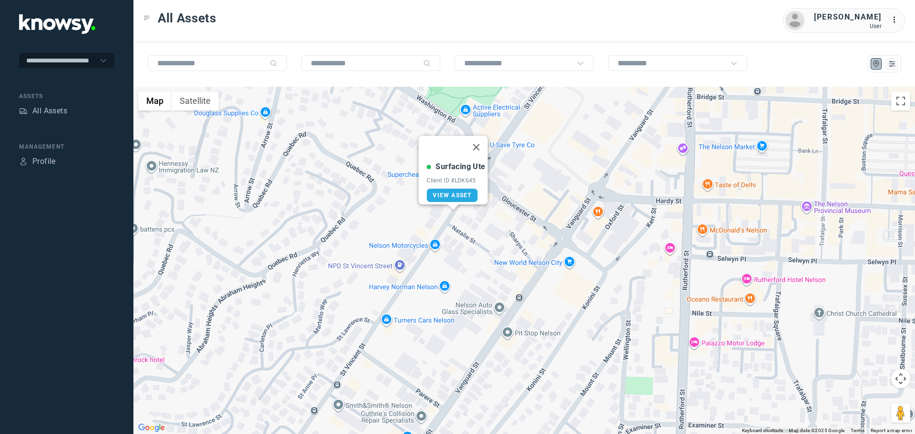
click at [530, 250] on div "Surfacing Ute Client ID #LDK645 View Asset" at bounding box center [524, 260] width 782 height 347
click at [479, 141] on button "Close" at bounding box center [476, 147] width 23 height 23
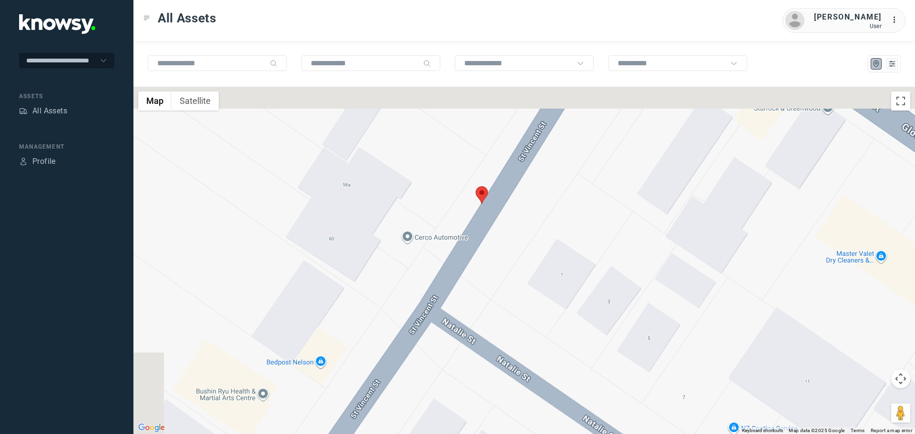
drag, startPoint x: 450, startPoint y: 171, endPoint x: 488, endPoint y: 232, distance: 71.3
click at [488, 232] on div at bounding box center [524, 260] width 782 height 347
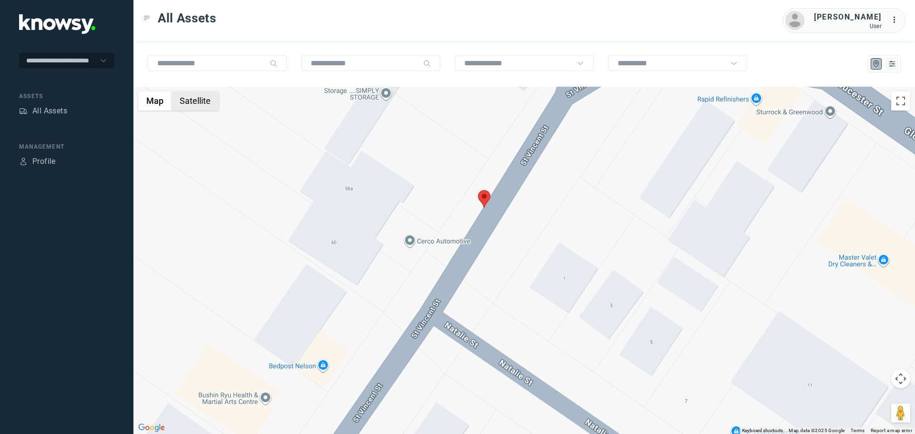
click at [206, 104] on button "Satellite" at bounding box center [195, 101] width 47 height 19
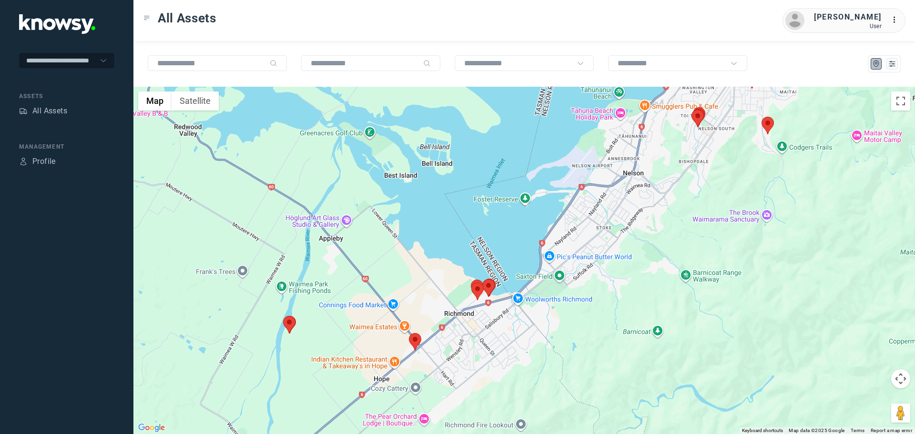
drag, startPoint x: 530, startPoint y: 305, endPoint x: 535, endPoint y: 250, distance: 55.1
click at [535, 250] on div at bounding box center [524, 260] width 782 height 347
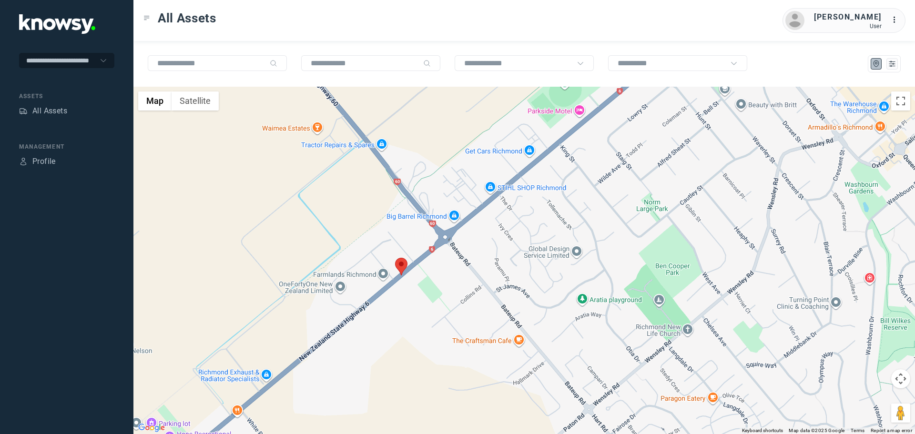
click at [395, 258] on area at bounding box center [395, 258] width 0 height 0
click at [426, 205] on button "Close" at bounding box center [423, 213] width 23 height 23
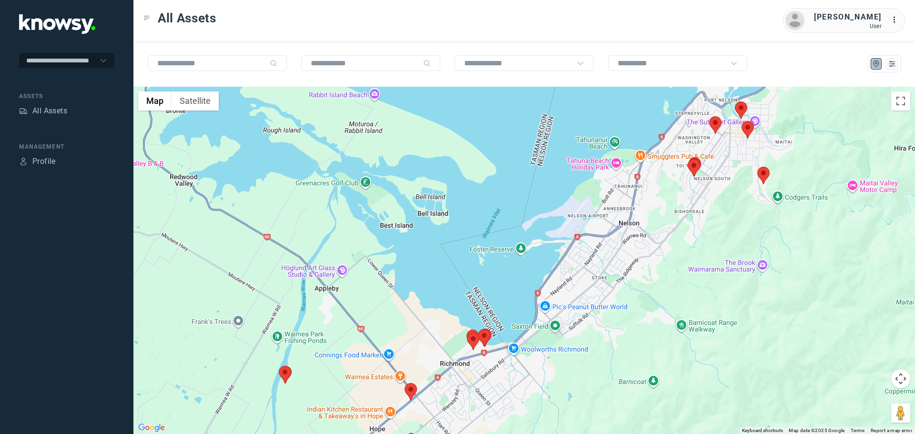
drag, startPoint x: 706, startPoint y: 169, endPoint x: 646, endPoint y: 236, distance: 90.1
click at [647, 236] on div at bounding box center [524, 260] width 782 height 347
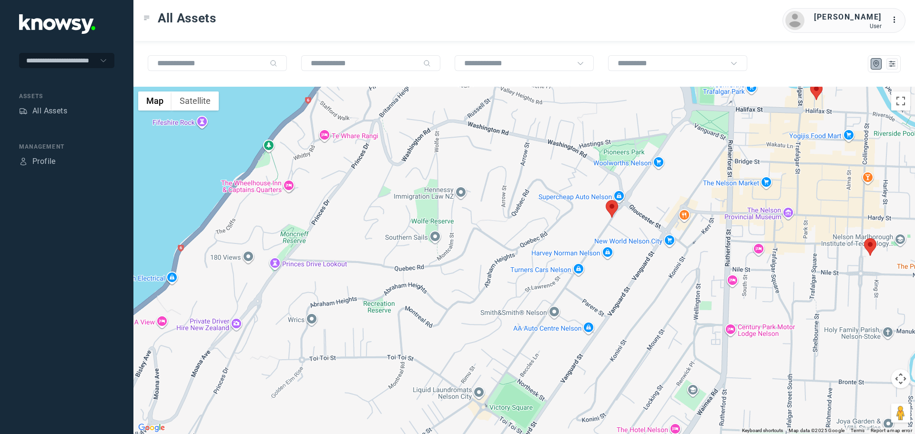
drag, startPoint x: 618, startPoint y: 152, endPoint x: 630, endPoint y: 242, distance: 90.4
click at [630, 242] on div at bounding box center [524, 260] width 782 height 347
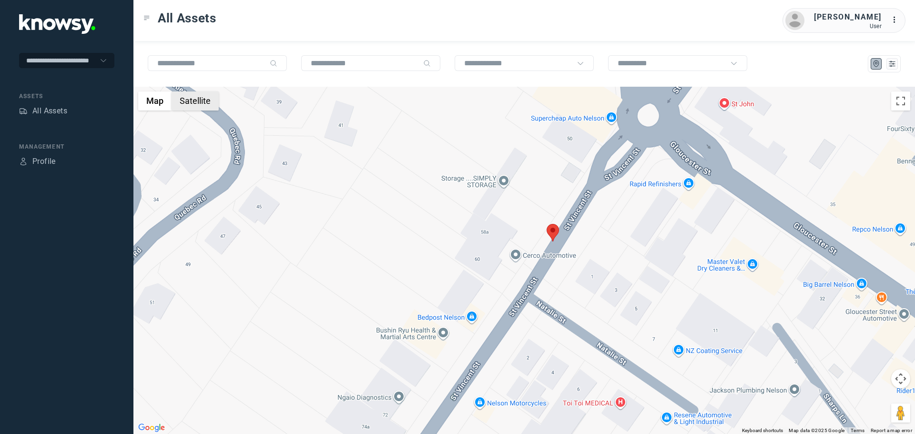
click at [196, 101] on button "Satellite" at bounding box center [195, 101] width 47 height 19
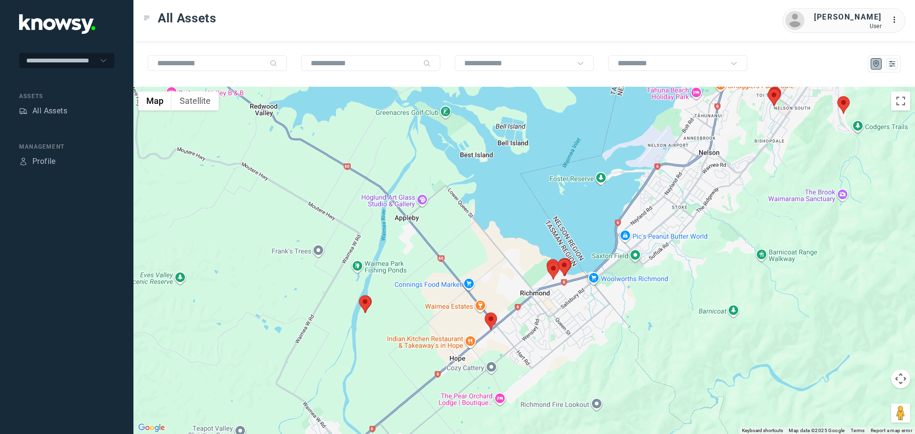
drag, startPoint x: 338, startPoint y: 327, endPoint x: 461, endPoint y: 231, distance: 155.8
click at [461, 231] on div at bounding box center [524, 260] width 782 height 347
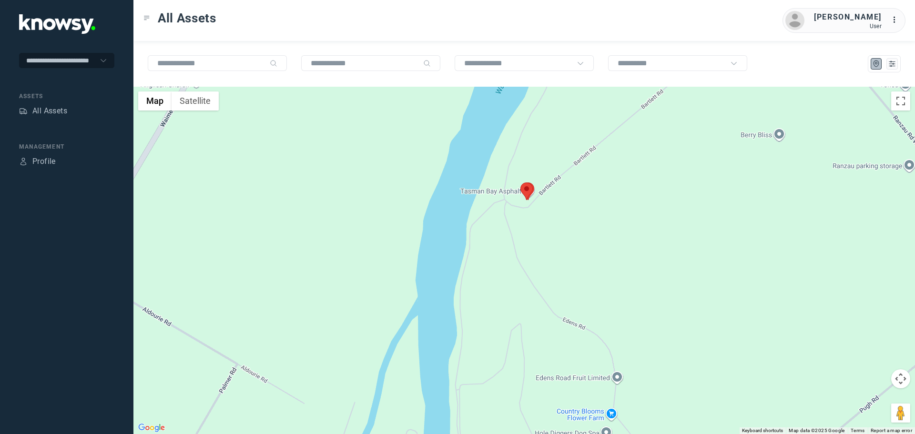
drag, startPoint x: 581, startPoint y: 206, endPoint x: 581, endPoint y: 240, distance: 33.8
click at [581, 240] on div at bounding box center [524, 260] width 782 height 347
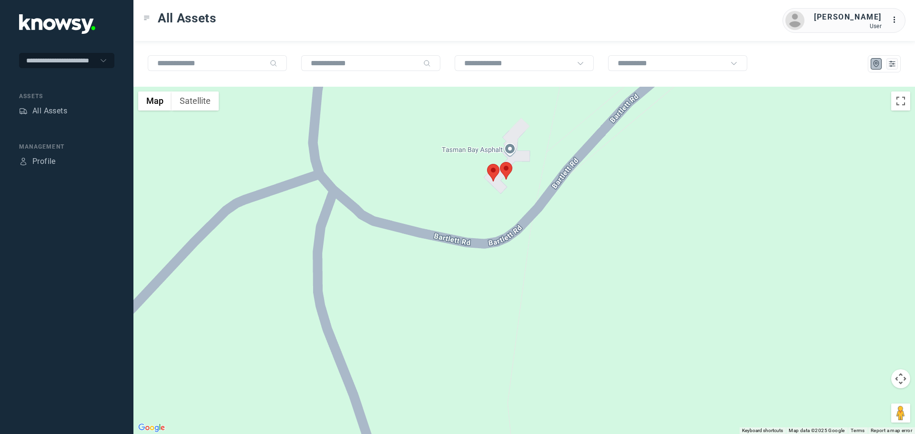
click at [500, 162] on area at bounding box center [500, 162] width 0 height 0
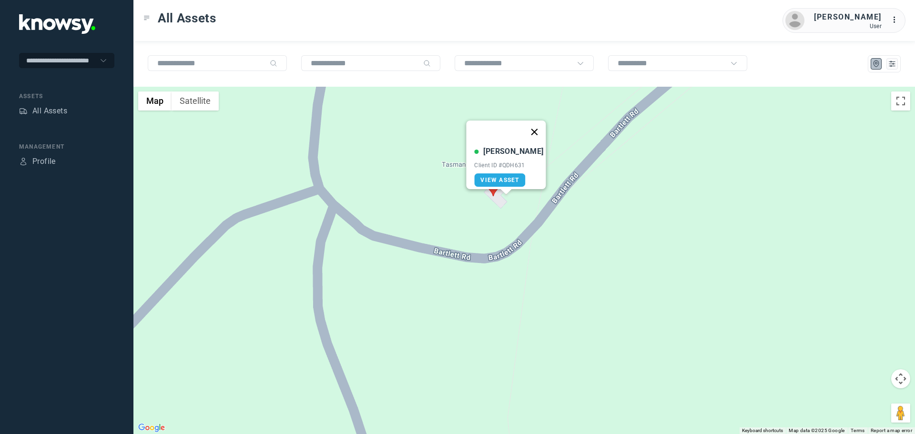
click at [531, 125] on button "Close" at bounding box center [534, 132] width 23 height 23
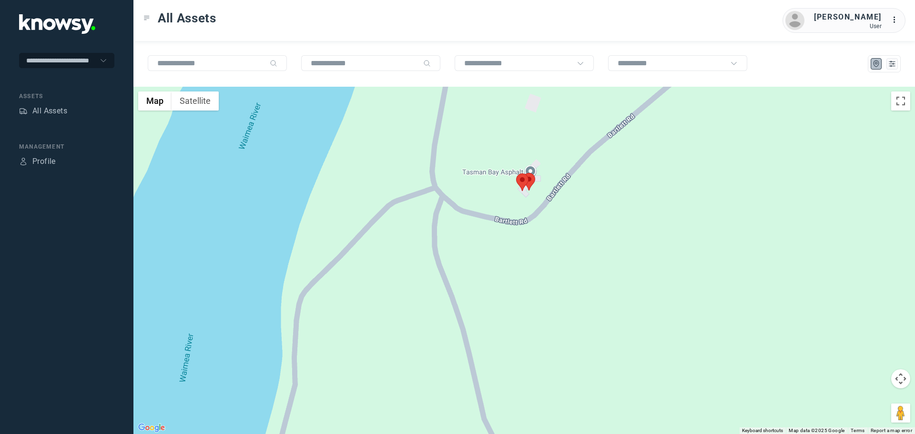
click at [516, 173] on area at bounding box center [516, 173] width 0 height 0
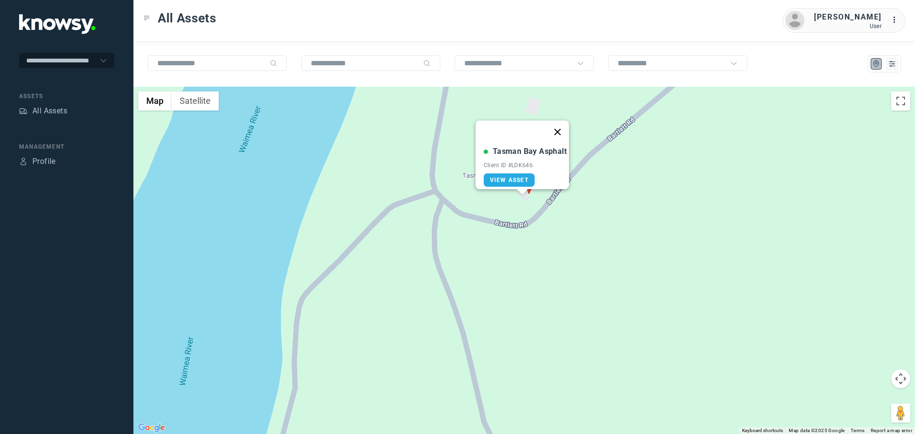
click at [562, 127] on button "Close" at bounding box center [557, 132] width 23 height 23
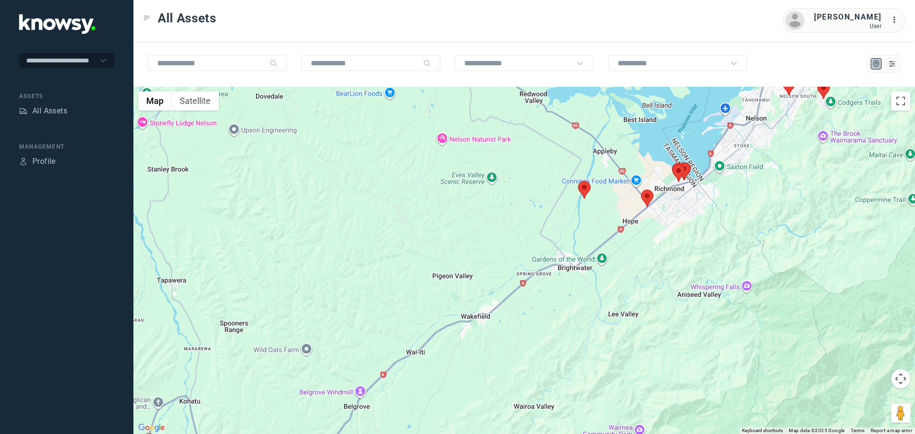
drag, startPoint x: 742, startPoint y: 209, endPoint x: 632, endPoint y: 231, distance: 111.9
click at [632, 231] on div "To navigate, press the arrow keys." at bounding box center [524, 260] width 782 height 347
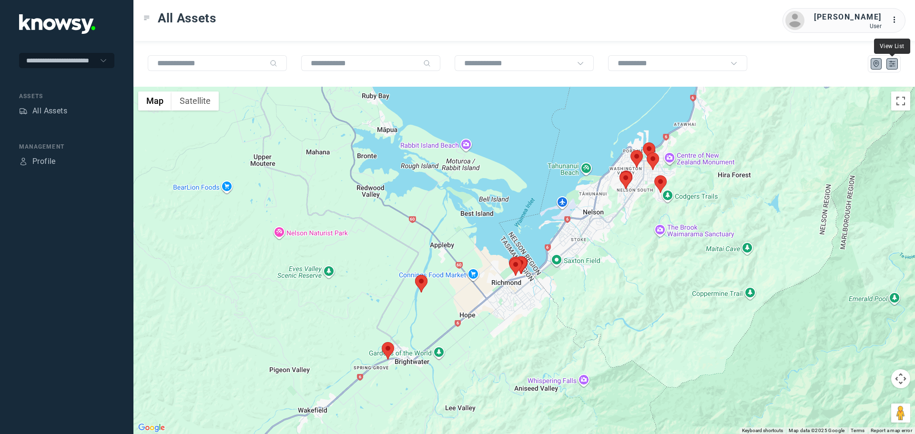
click at [890, 65] on icon "List" at bounding box center [892, 64] width 9 height 9
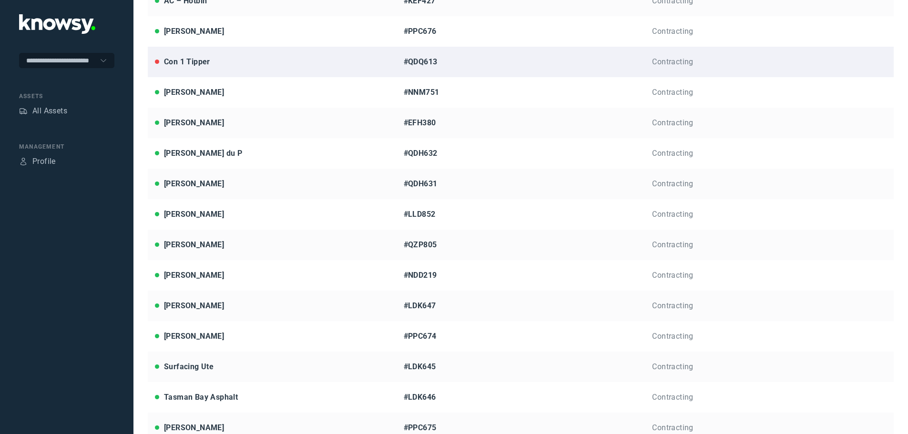
scroll to position [191, 0]
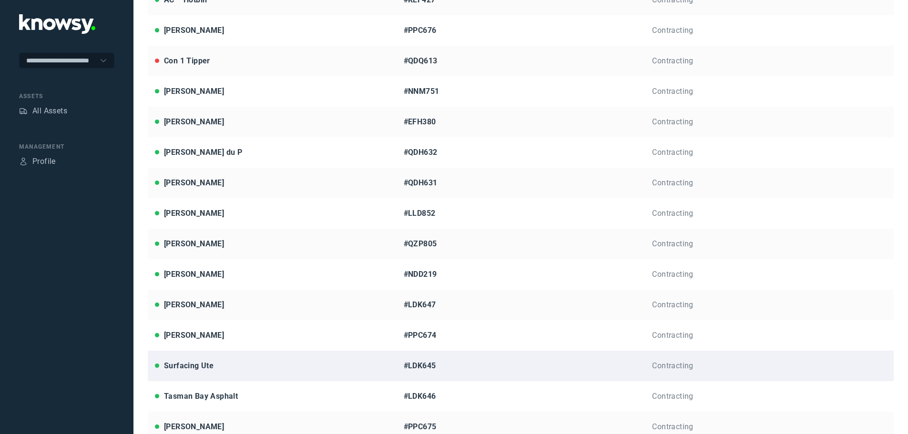
click at [191, 363] on div "Surfacing Ute" at bounding box center [189, 365] width 50 height 11
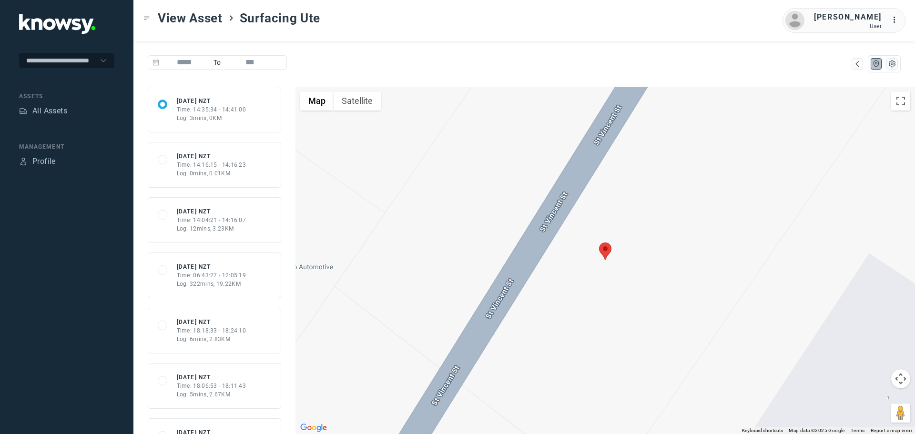
click at [211, 219] on div "Time: 14:04:21 - 14:16:07" at bounding box center [212, 220] width 70 height 9
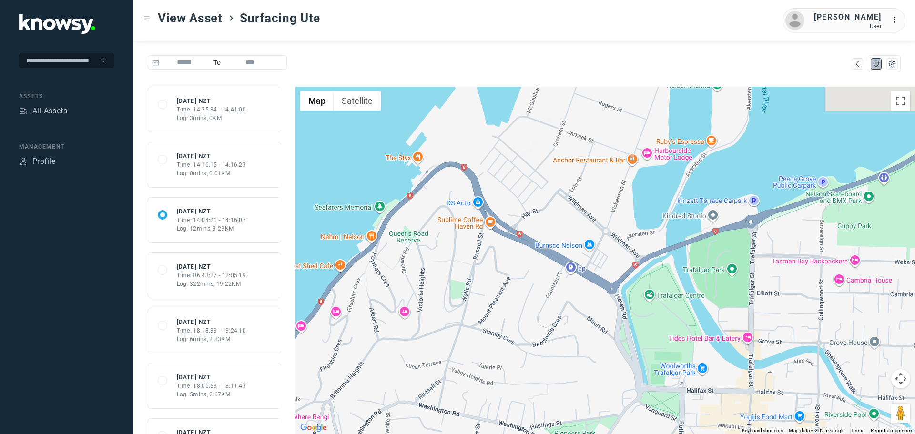
drag, startPoint x: 643, startPoint y: 283, endPoint x: 642, endPoint y: 457, distance: 173.5
click at [642, 434] on html "**********" at bounding box center [457, 217] width 915 height 434
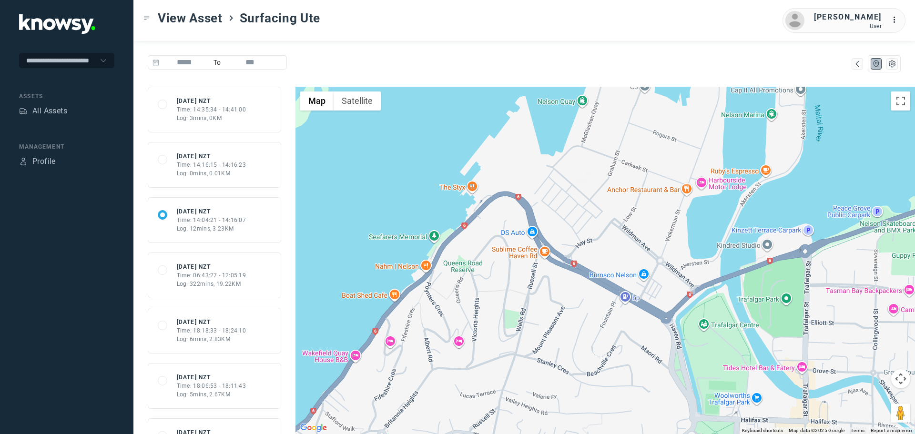
drag, startPoint x: 548, startPoint y: 219, endPoint x: 580, endPoint y: 178, distance: 52.3
click at [580, 182] on div at bounding box center [605, 260] width 620 height 347
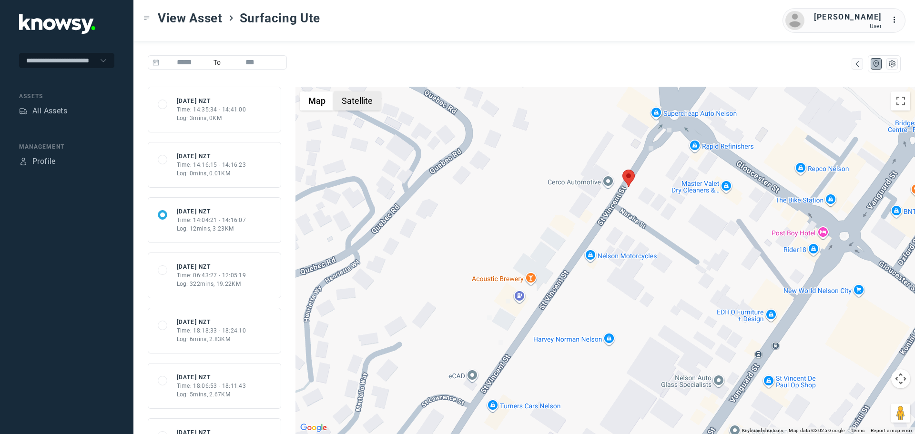
click at [355, 105] on button "Satellite" at bounding box center [357, 101] width 47 height 19
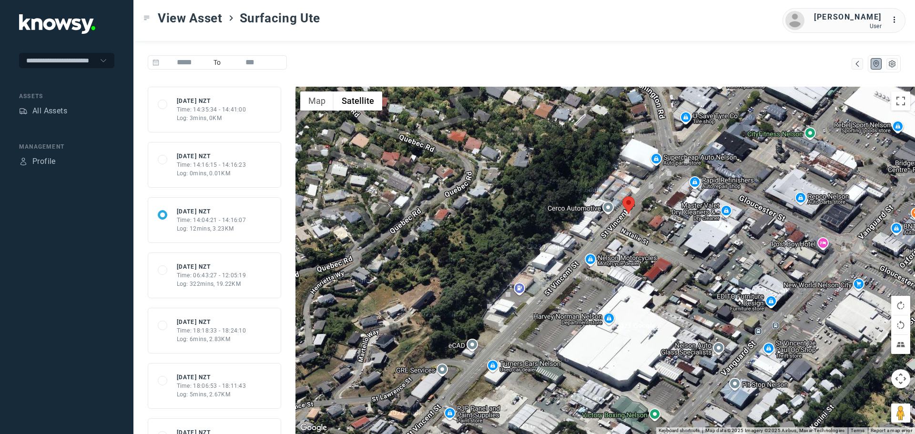
click at [221, 107] on div "Time: 14:35:34 - 14:41:00" at bounding box center [212, 109] width 70 height 9
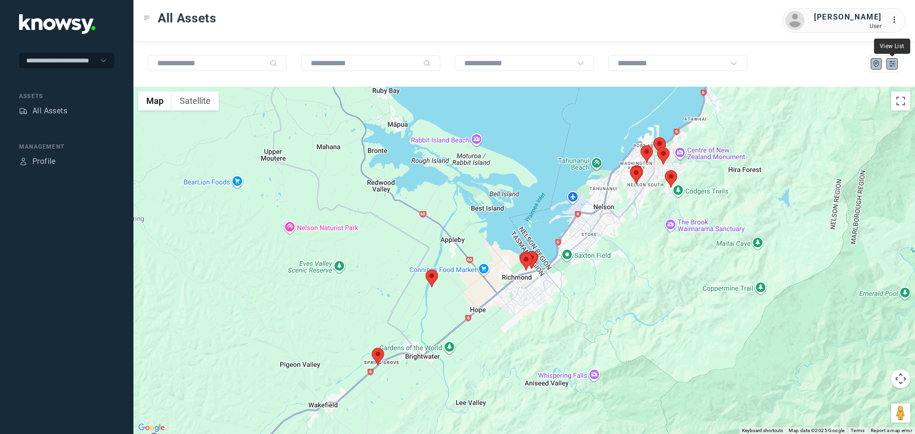
click at [889, 65] on icon "List" at bounding box center [892, 64] width 9 height 9
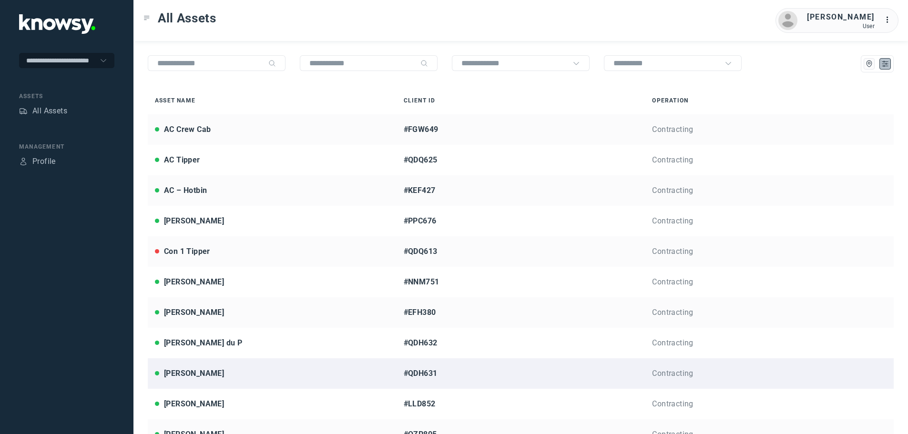
click at [229, 369] on div "[PERSON_NAME]" at bounding box center [272, 373] width 234 height 11
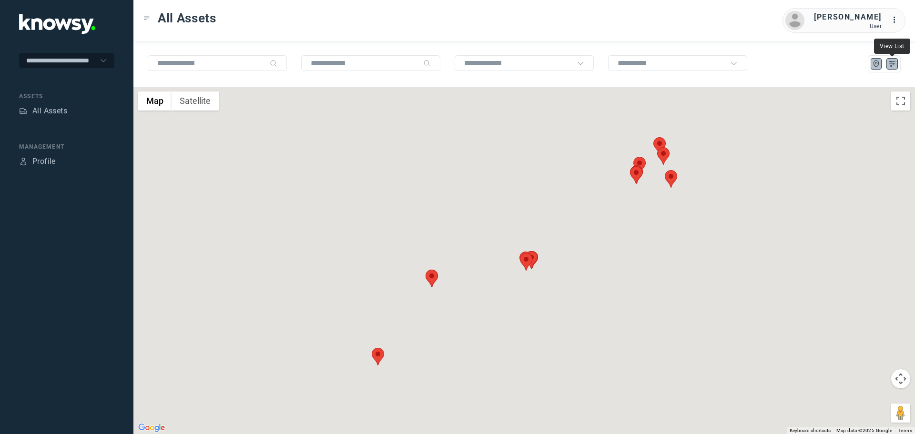
click at [892, 64] on icon "List" at bounding box center [892, 63] width 6 height 5
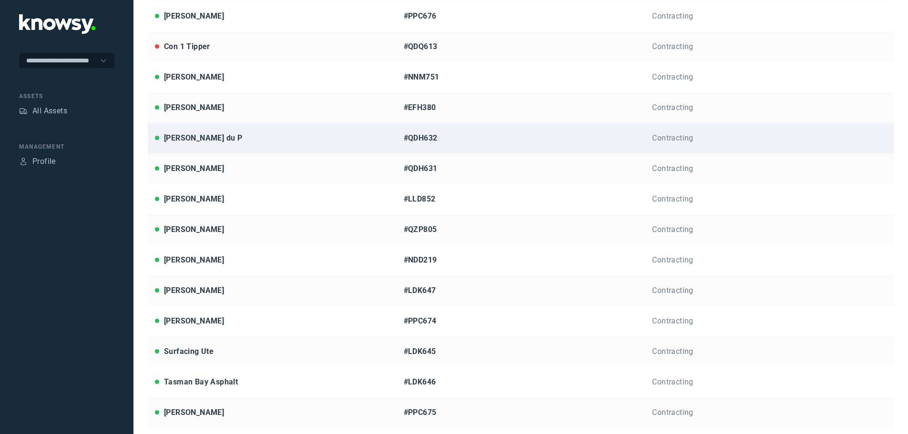
scroll to position [213, 0]
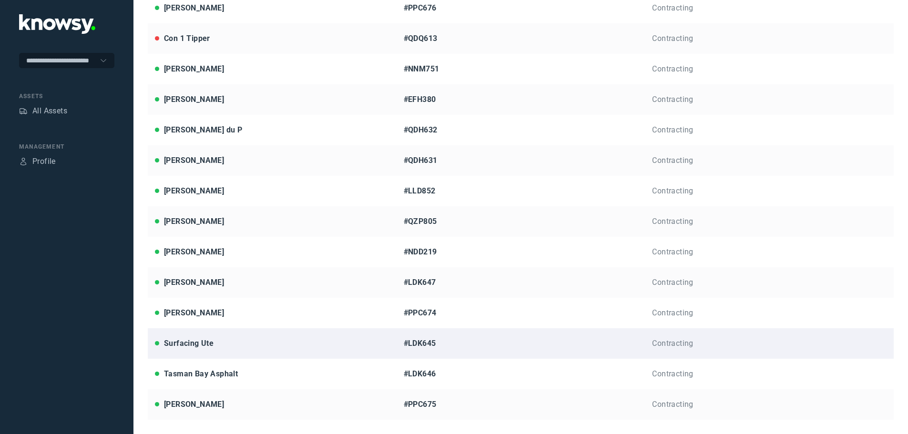
click at [191, 338] on div "Surfacing Ute" at bounding box center [189, 343] width 50 height 11
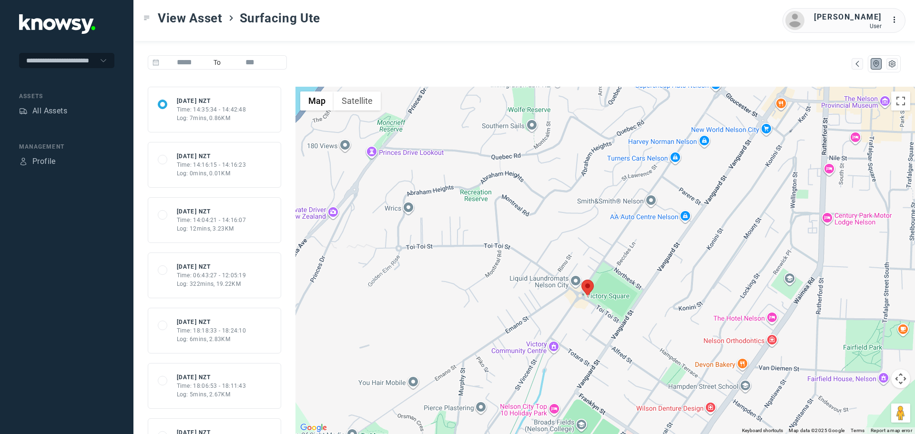
drag, startPoint x: 583, startPoint y: 358, endPoint x: 633, endPoint y: 288, distance: 86.8
click at [633, 288] on div at bounding box center [605, 260] width 620 height 347
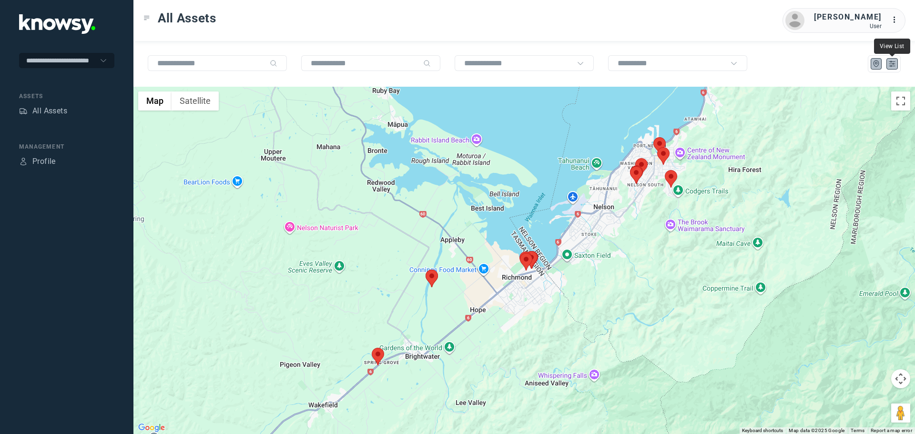
click at [891, 61] on icon "List" at bounding box center [892, 64] width 9 height 9
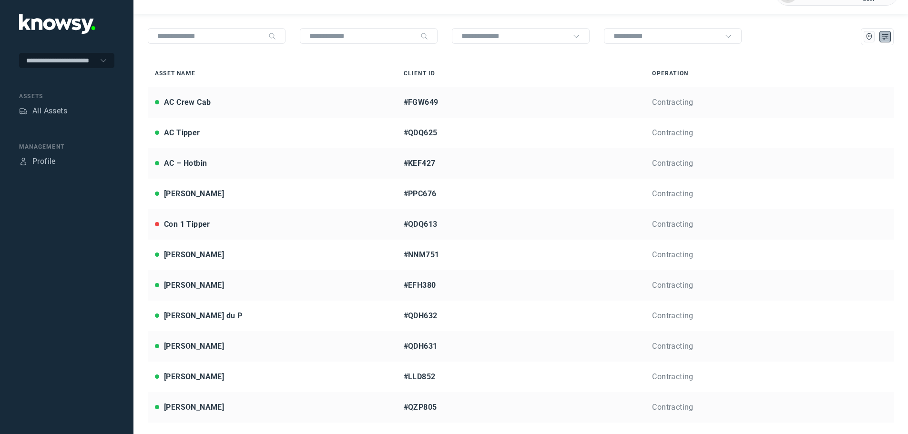
scroll to position [22, 0]
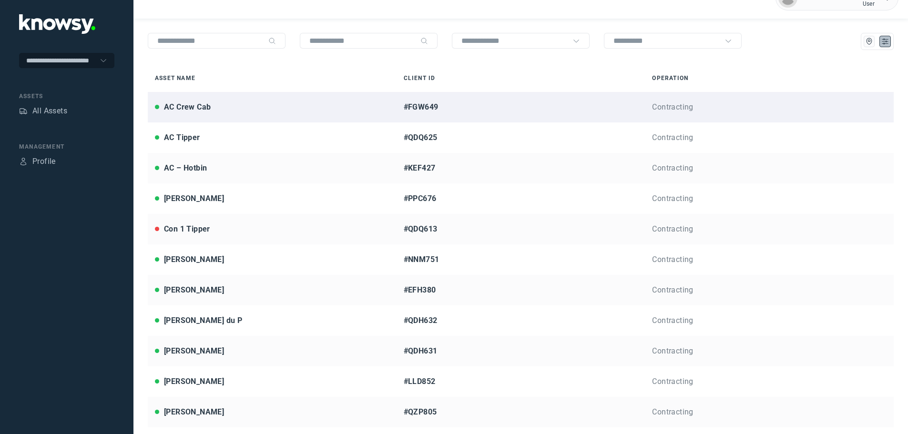
click at [237, 110] on div "AC Crew Cab" at bounding box center [272, 107] width 234 height 11
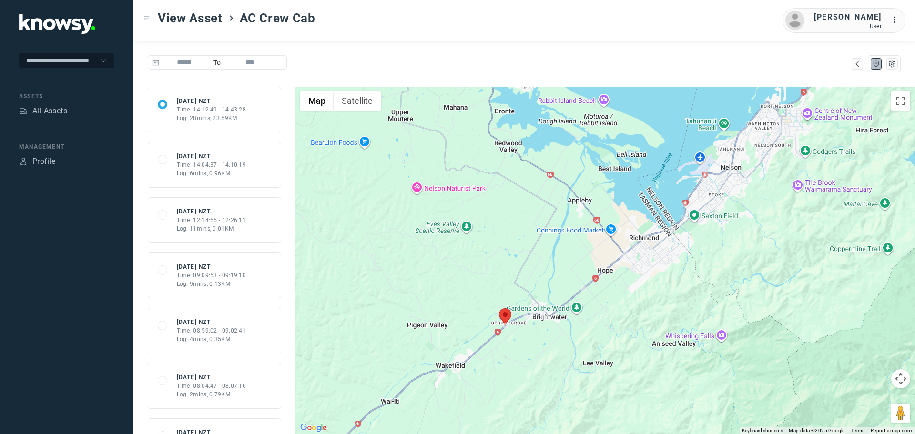
drag, startPoint x: 492, startPoint y: 384, endPoint x: 525, endPoint y: 335, distance: 58.4
click at [525, 335] on div at bounding box center [605, 260] width 620 height 347
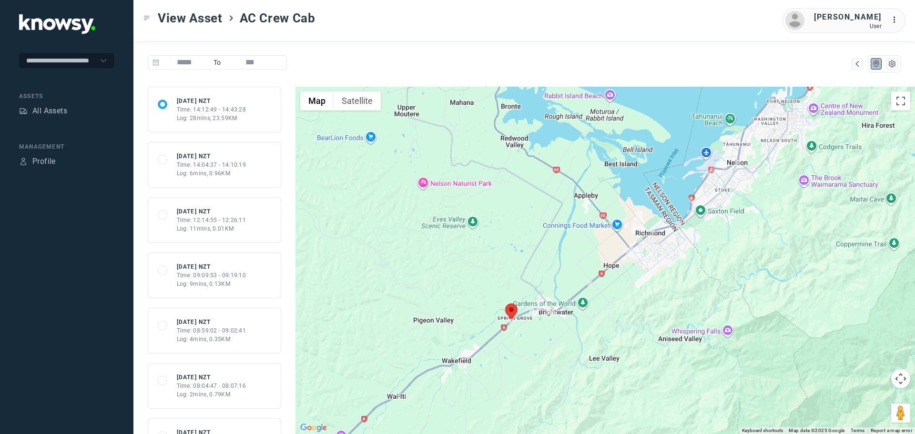
drag, startPoint x: 489, startPoint y: 357, endPoint x: 502, endPoint y: 347, distance: 16.3
click at [502, 347] on div at bounding box center [605, 260] width 620 height 347
